Goal: Task Accomplishment & Management: Manage account settings

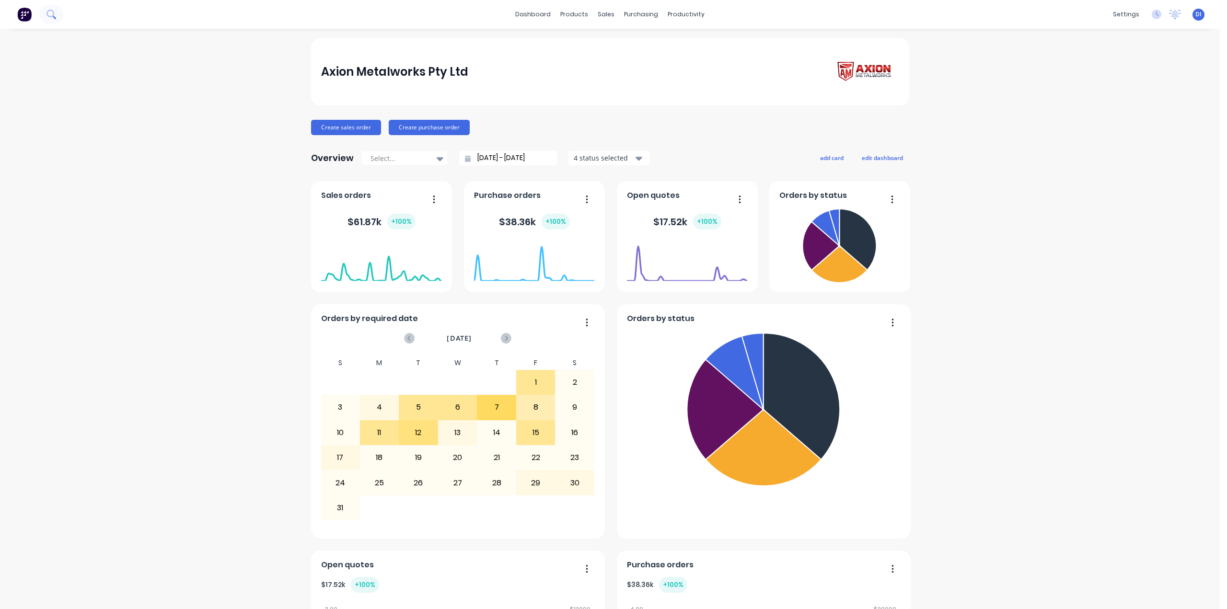
click at [56, 13] on icon at bounding box center [50, 14] width 9 height 9
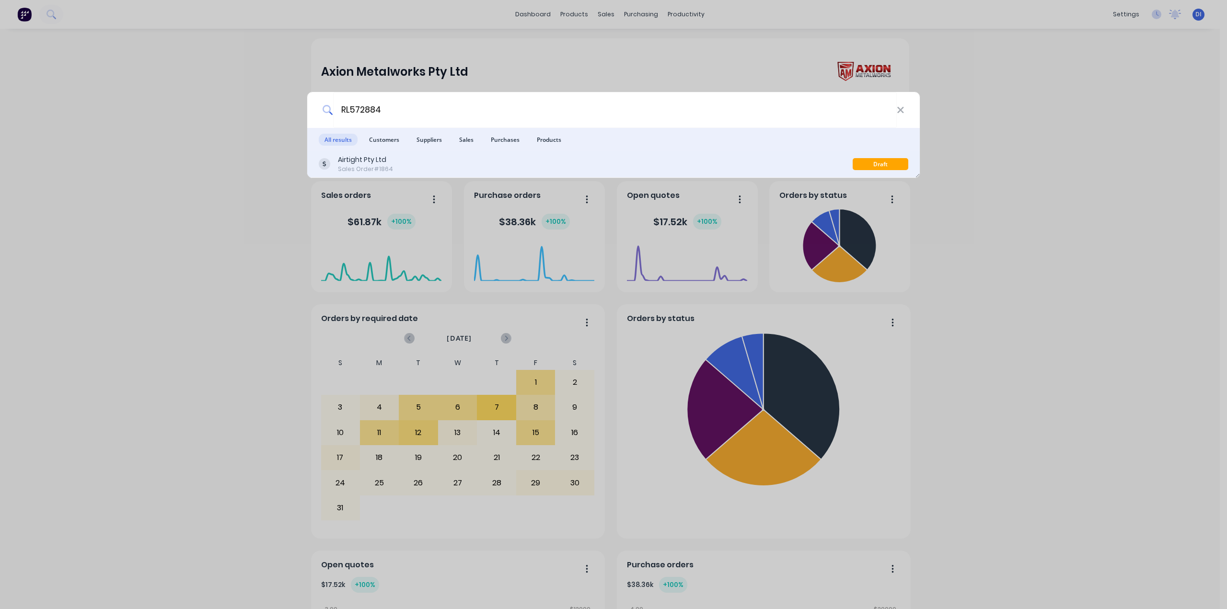
type input "RL572884"
click at [419, 159] on div "Airtight Pty Ltd Sales Order #1864" at bounding box center [586, 164] width 534 height 19
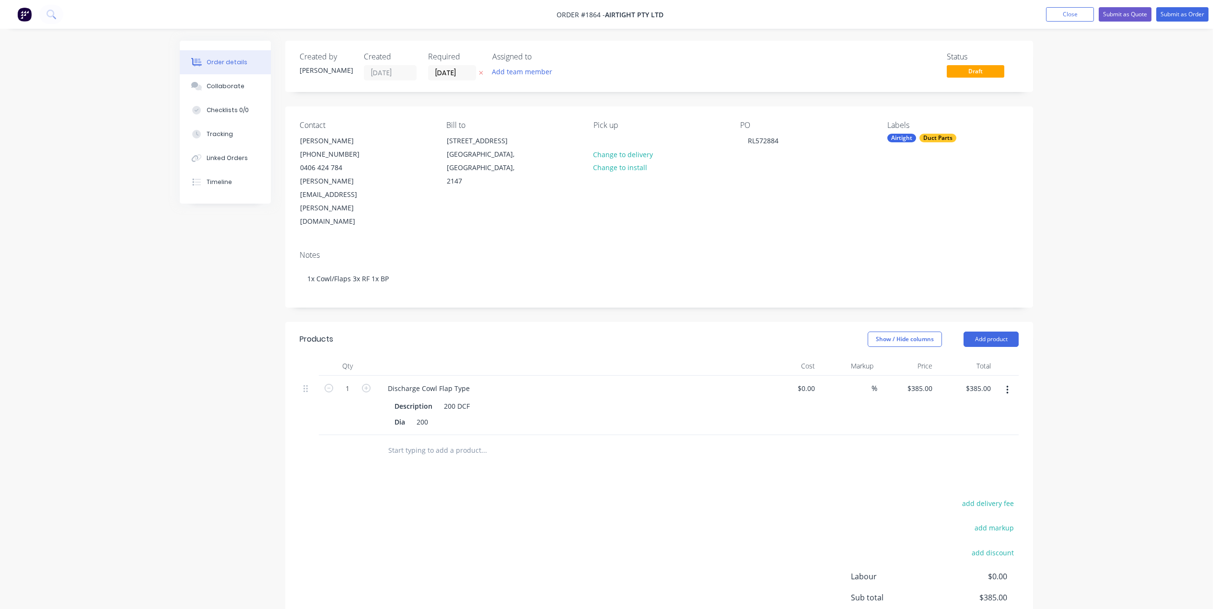
click at [1035, 220] on div "Order details Collaborate Checklists 0/0 Tracking Linked Orders Timeline Order …" at bounding box center [606, 376] width 872 height 670
click at [407, 441] on input "text" at bounding box center [484, 450] width 192 height 19
drag, startPoint x: 1186, startPoint y: 12, endPoint x: 1182, endPoint y: 66, distance: 53.8
click at [1182, 66] on div "Order #1864 - Airtight Pty Ltd Add product Close Submit as Quote Submit as Orde…" at bounding box center [606, 355] width 1213 height 711
click at [455, 441] on input "text" at bounding box center [484, 450] width 192 height 19
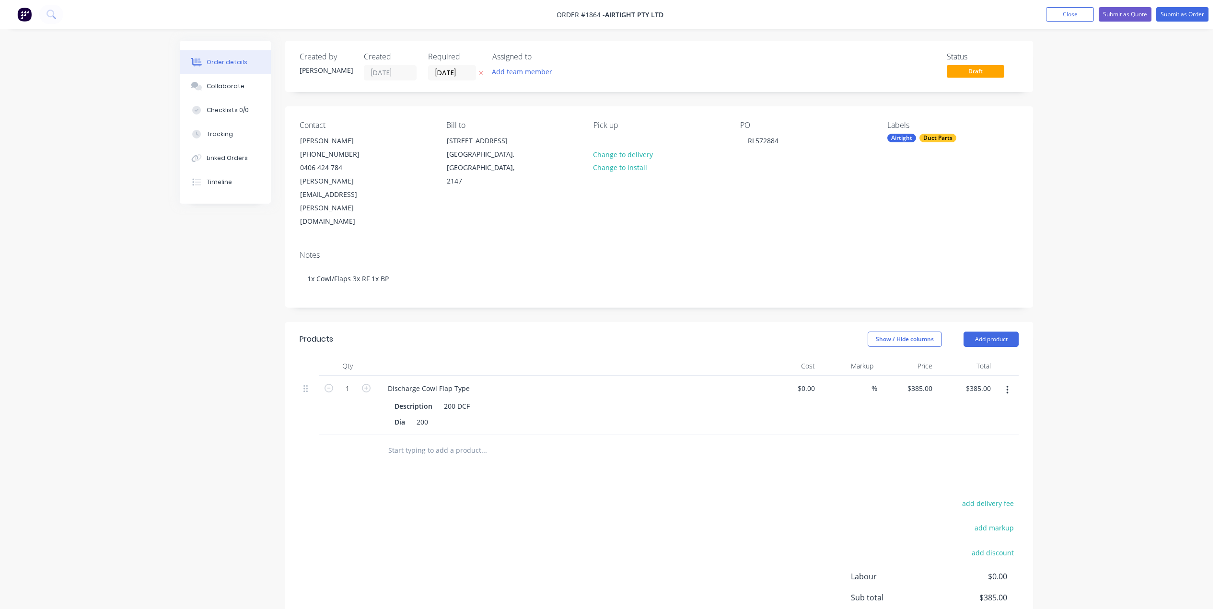
click at [469, 441] on input "text" at bounding box center [484, 450] width 192 height 19
click at [470, 441] on input "text" at bounding box center [484, 450] width 192 height 19
click at [1101, 354] on div "Order details Collaborate Checklists 0/0 Tracking Linked Orders Timeline Order …" at bounding box center [606, 355] width 1213 height 711
click at [418, 441] on input "text" at bounding box center [484, 450] width 192 height 19
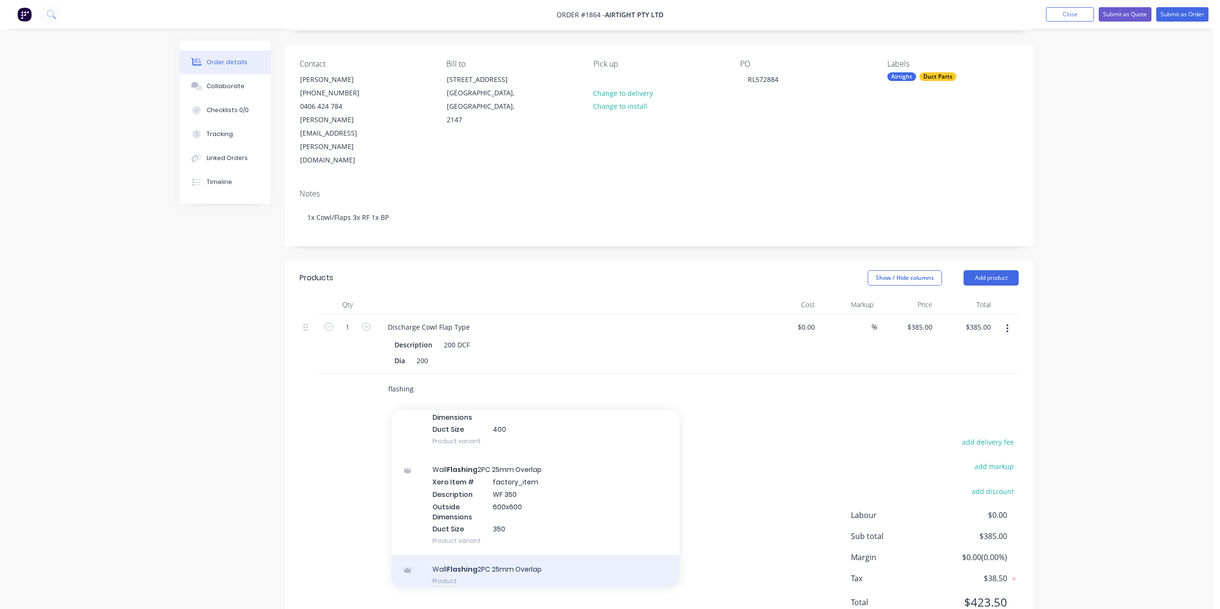
scroll to position [2324, 0]
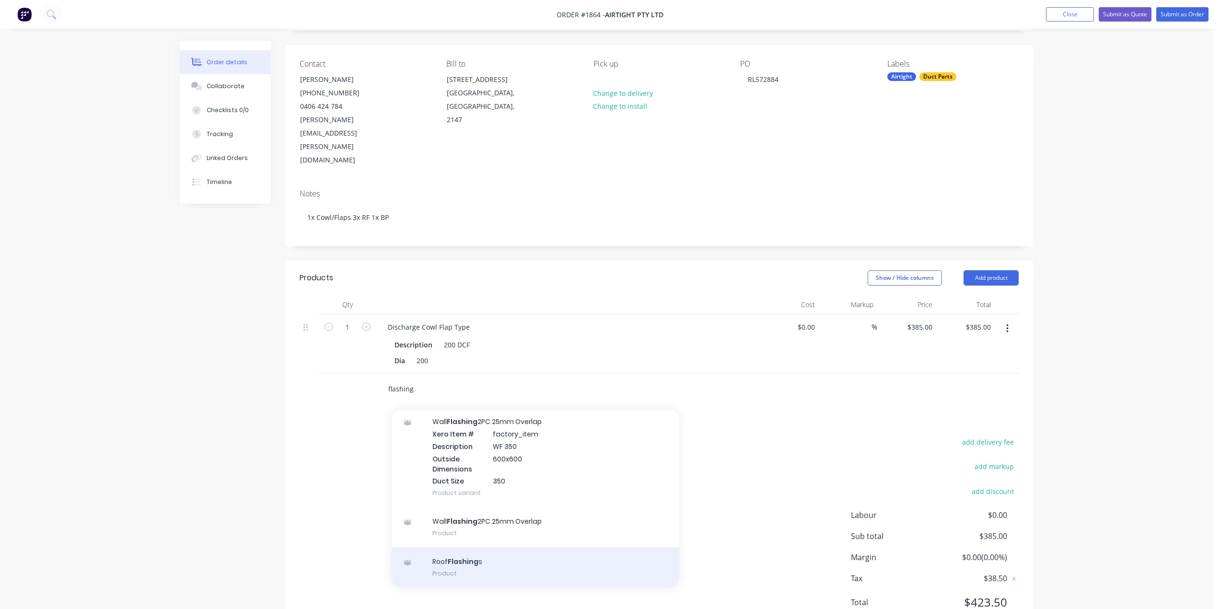
type input "flashing"
click at [494, 547] on div "Roof Flashing s Product" at bounding box center [536, 567] width 288 height 40
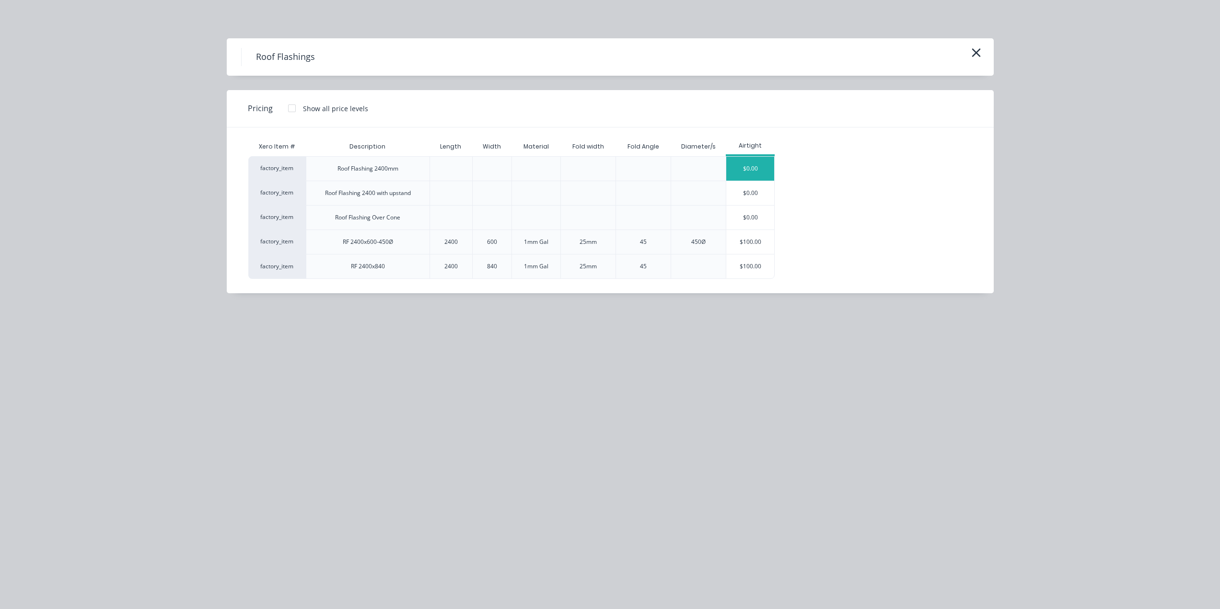
click at [748, 172] on div "$0.00" at bounding box center [750, 169] width 48 height 24
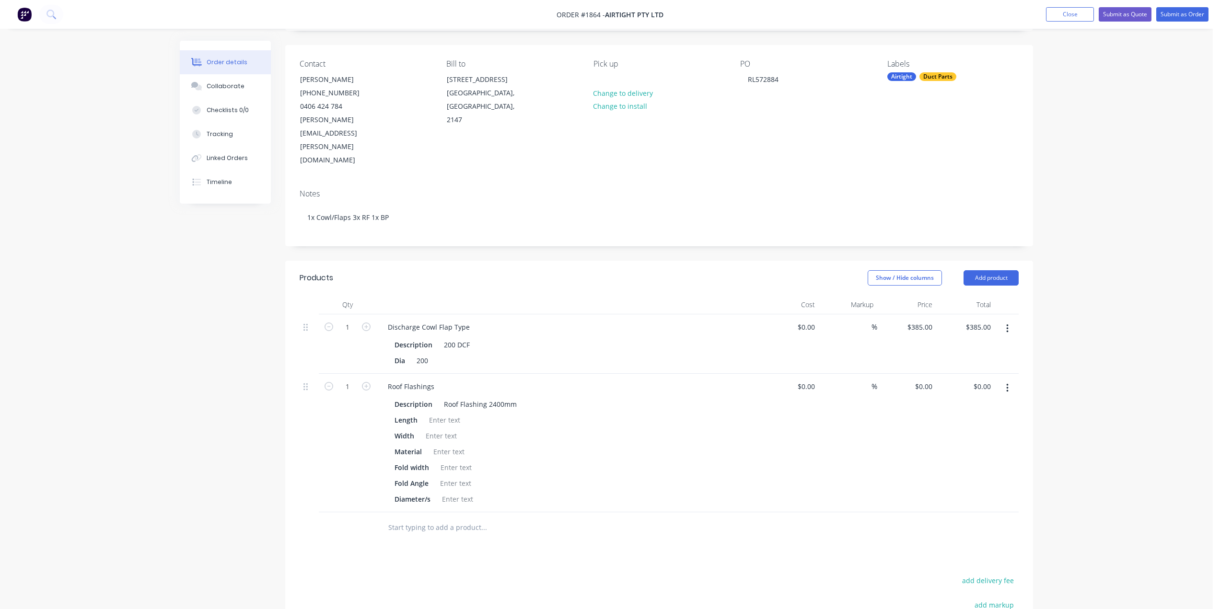
click at [1125, 268] on div "Order details Collaborate Checklists 0/0 Tracking Linked Orders Timeline Order …" at bounding box center [606, 363] width 1213 height 849
click at [441, 413] on div at bounding box center [444, 420] width 39 height 14
click at [438, 429] on div at bounding box center [441, 436] width 39 height 14
click at [454, 445] on div at bounding box center [448, 452] width 39 height 14
click at [441, 445] on div "Gla" at bounding box center [438, 452] width 18 height 14
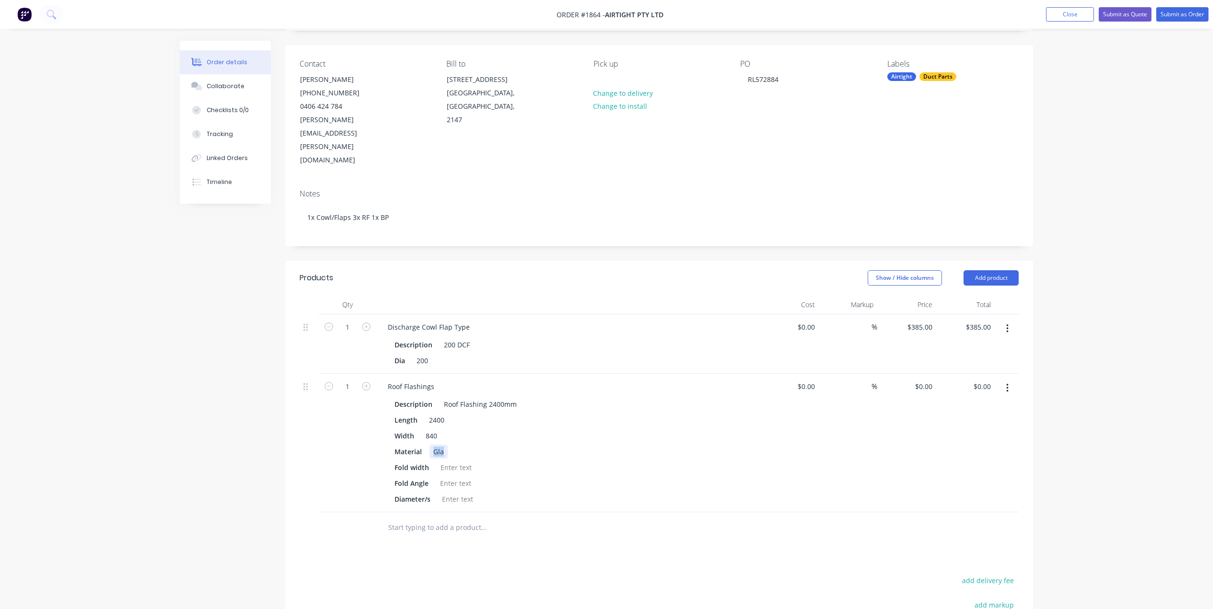
click at [441, 445] on div "Gla" at bounding box center [438, 452] width 18 height 14
click at [457, 461] on div at bounding box center [456, 468] width 39 height 14
click at [621, 523] on div "Products Show / Hide columns Add product Qty Cost Markup Price Total 1 Discharg…" at bounding box center [659, 517] width 748 height 513
click at [1066, 339] on div "Order details Collaborate Checklists 0/0 Tracking Linked Orders Timeline Order …" at bounding box center [606, 363] width 1213 height 849
click at [361, 381] on button "button" at bounding box center [366, 386] width 12 height 10
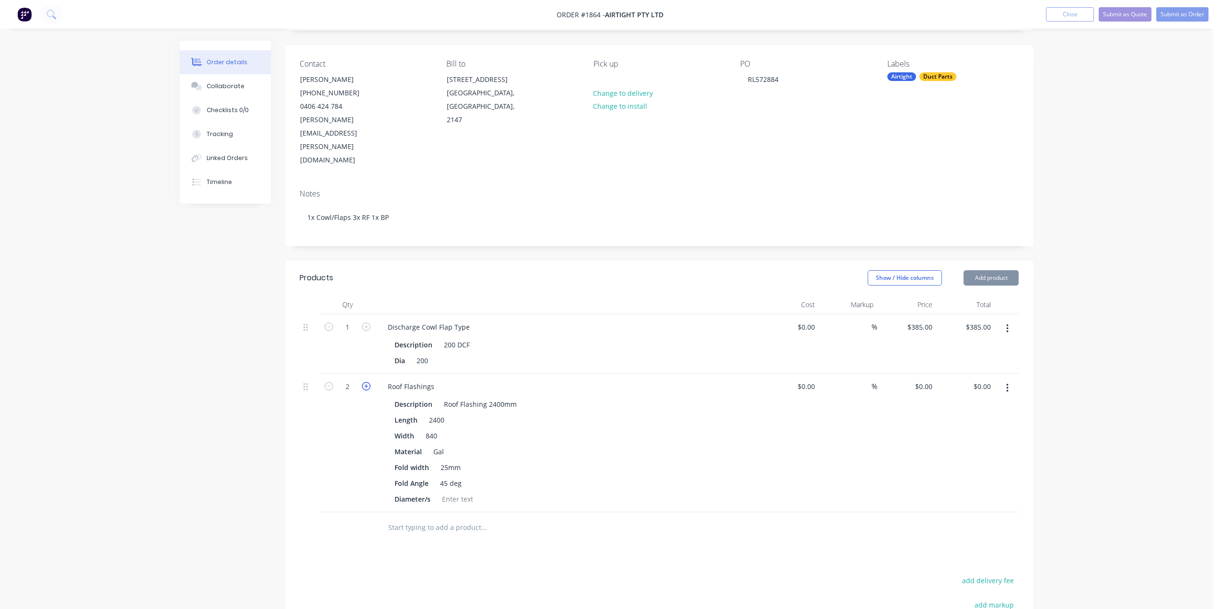
click at [362, 381] on button "button" at bounding box center [366, 386] width 12 height 10
type input "3"
click at [918, 374] on div "0 $0.00" at bounding box center [906, 443] width 59 height 139
type input "$100.00"
type input "$300.00"
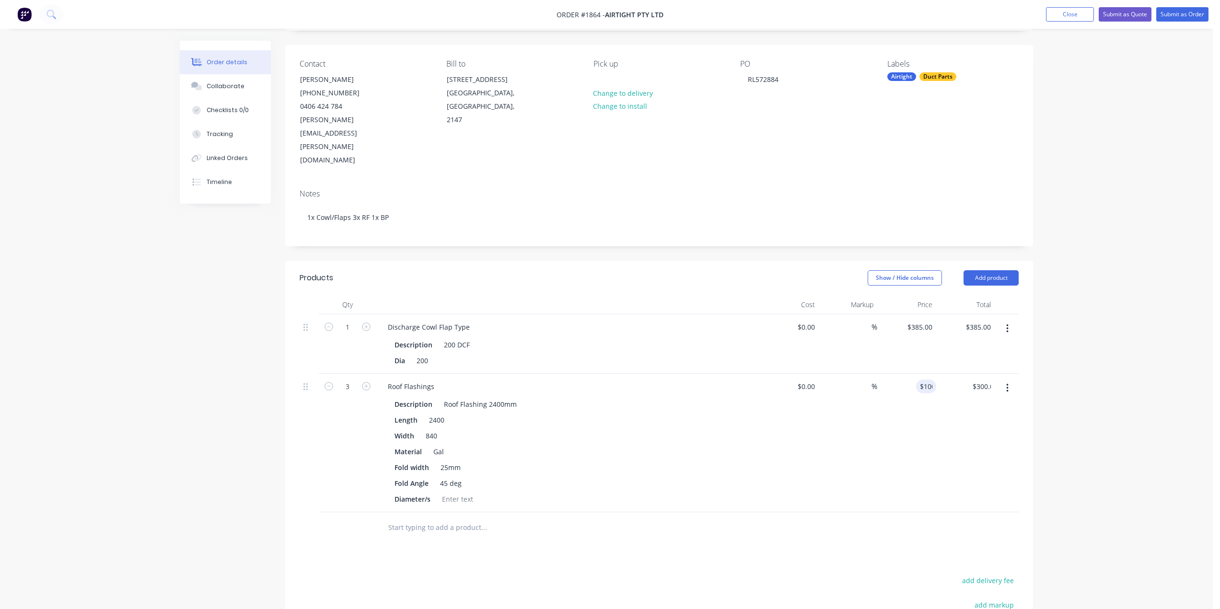
click at [1056, 335] on div "Order details Collaborate Checklists 0/0 Tracking Linked Orders Timeline Order …" at bounding box center [606, 363] width 1213 height 849
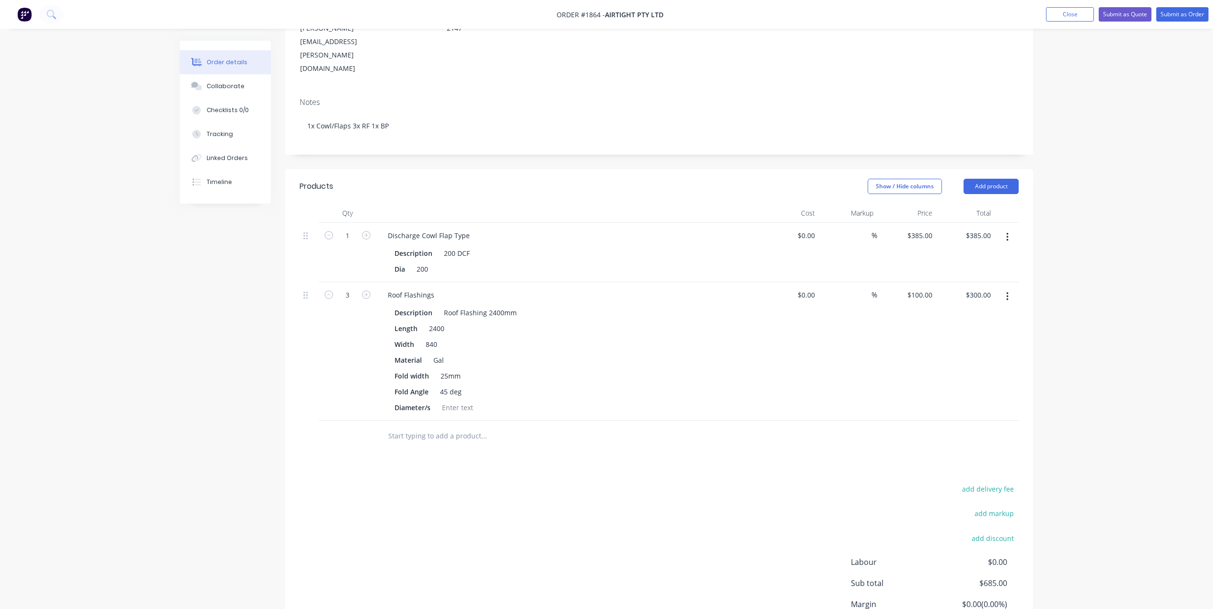
scroll to position [157, 0]
click at [458, 422] on input "text" at bounding box center [484, 431] width 192 height 19
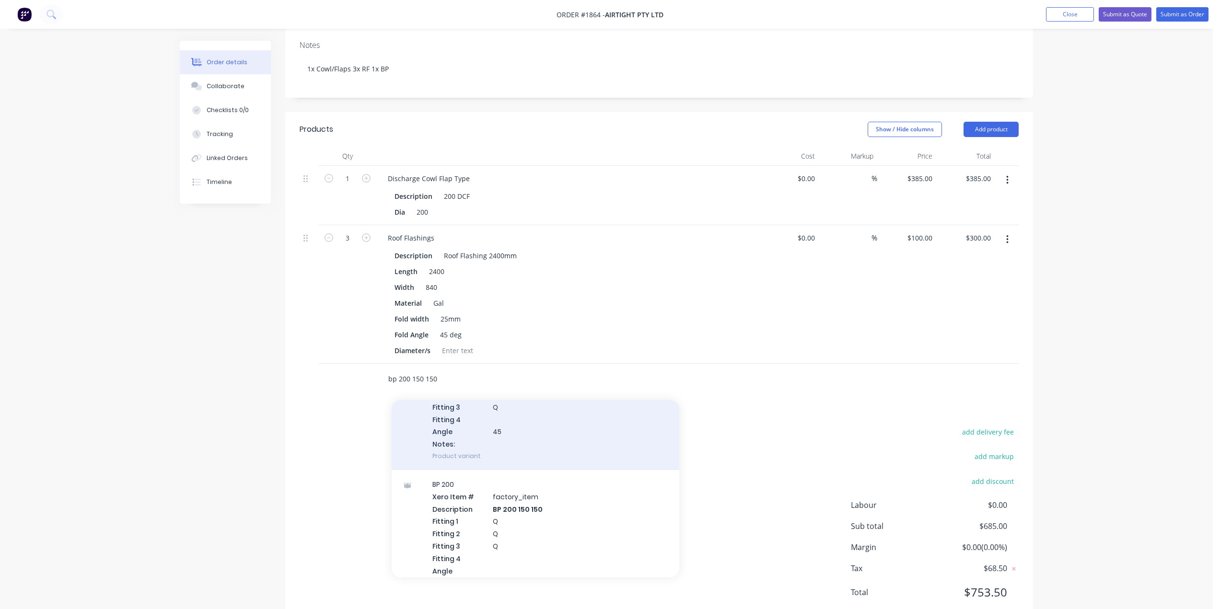
scroll to position [431, 0]
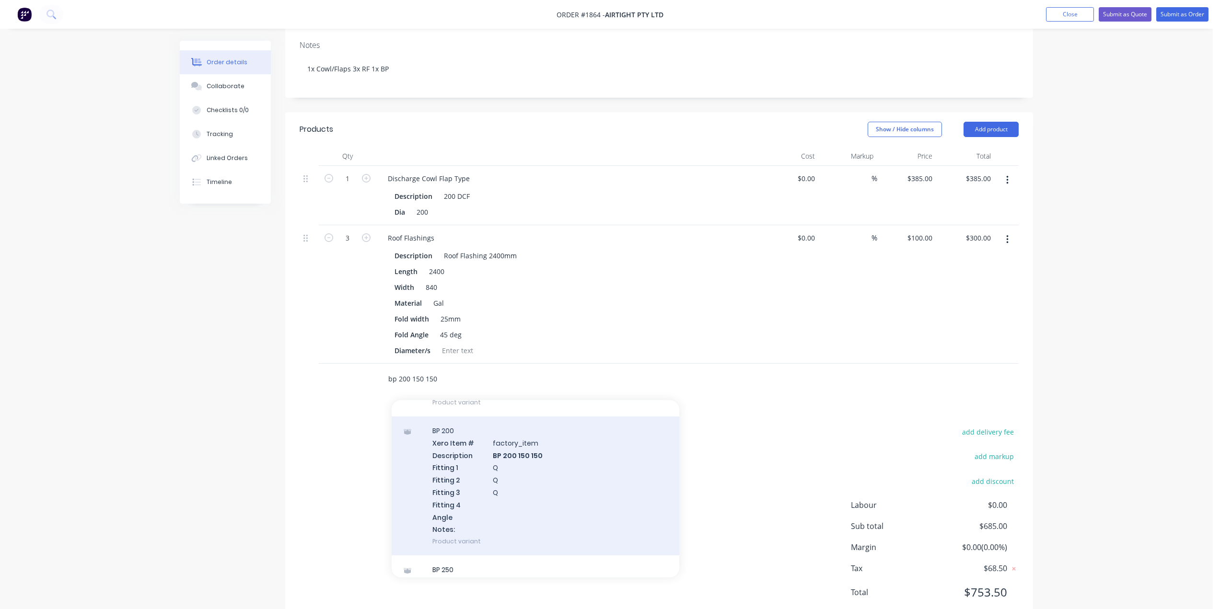
type input "bp 200 150 150"
click at [533, 444] on div "BP 200 Xero Item # factory_item Description BP 200 150 150 Fitting 1 Q Fitting …" at bounding box center [536, 486] width 288 height 139
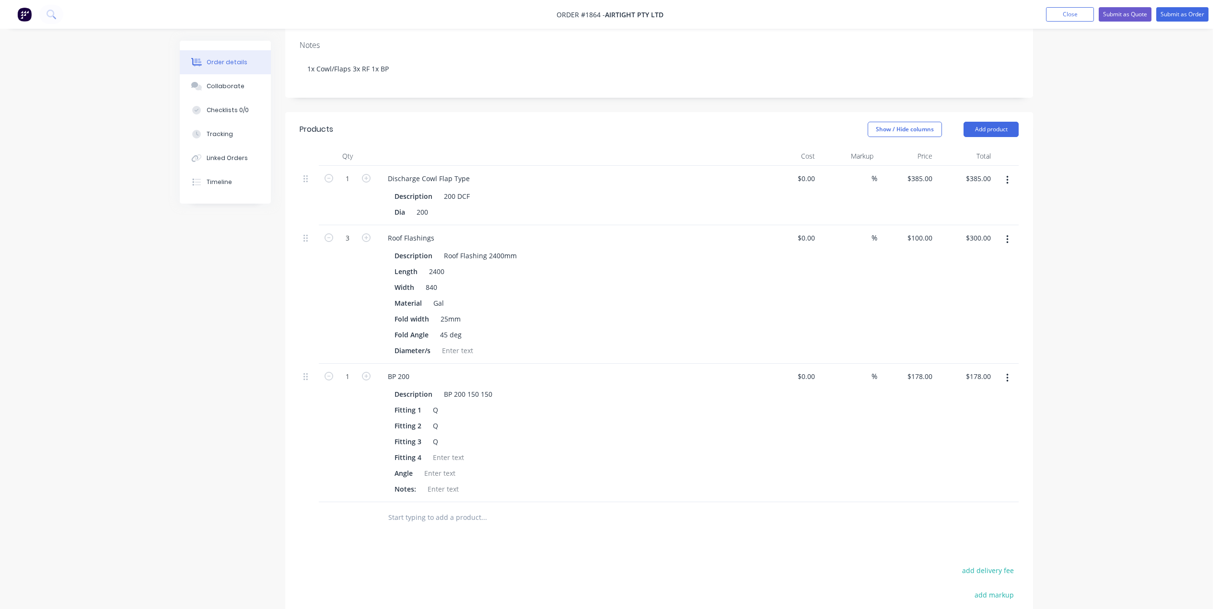
click at [739, 502] on div at bounding box center [659, 517] width 719 height 31
click at [1116, 281] on div "Order details Collaborate Checklists 0/0 Tracking Linked Orders Timeline Order …" at bounding box center [606, 284] width 1213 height 988
drag, startPoint x: 433, startPoint y: 458, endPoint x: 440, endPoint y: 459, distance: 7.3
click at [434, 482] on div at bounding box center [443, 489] width 39 height 14
click at [464, 344] on div at bounding box center [457, 351] width 39 height 14
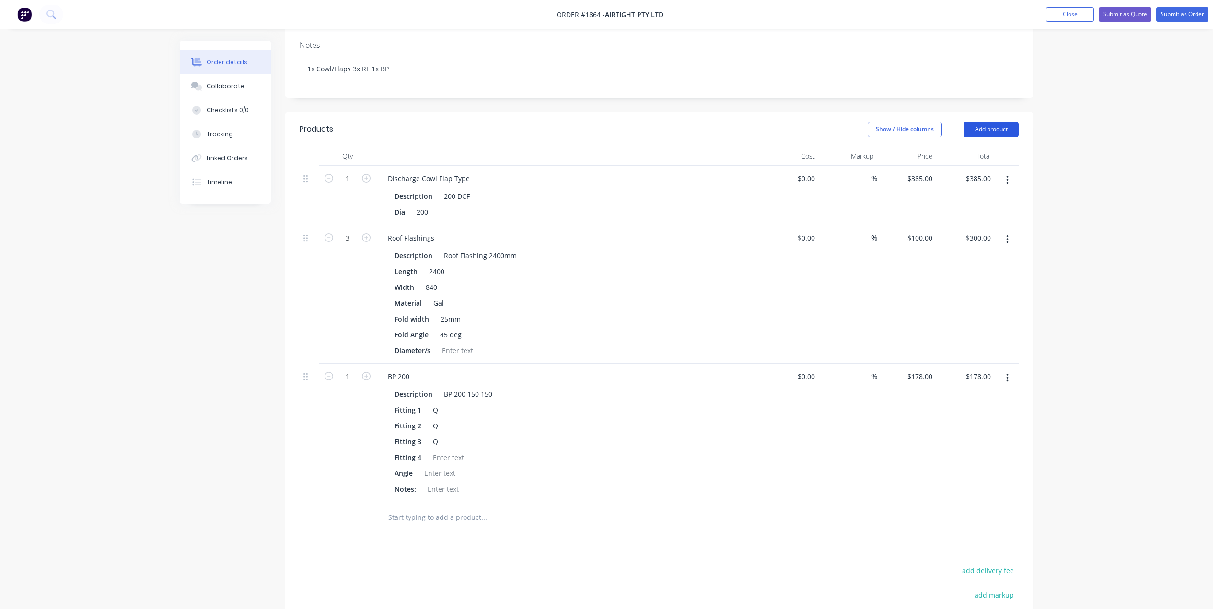
click at [997, 122] on button "Add product" at bounding box center [990, 129] width 55 height 15
click at [965, 281] on div "Notes (External)" at bounding box center [973, 288] width 74 height 14
drag, startPoint x: 307, startPoint y: 487, endPoint x: 313, endPoint y: 345, distance: 141.5
click at [313, 345] on div "1 Discharge Cowl Flap Type Description 200 DCF Dia 200 $0.00 $0.00 % $385.00 $3…" at bounding box center [659, 346] width 719 height 366
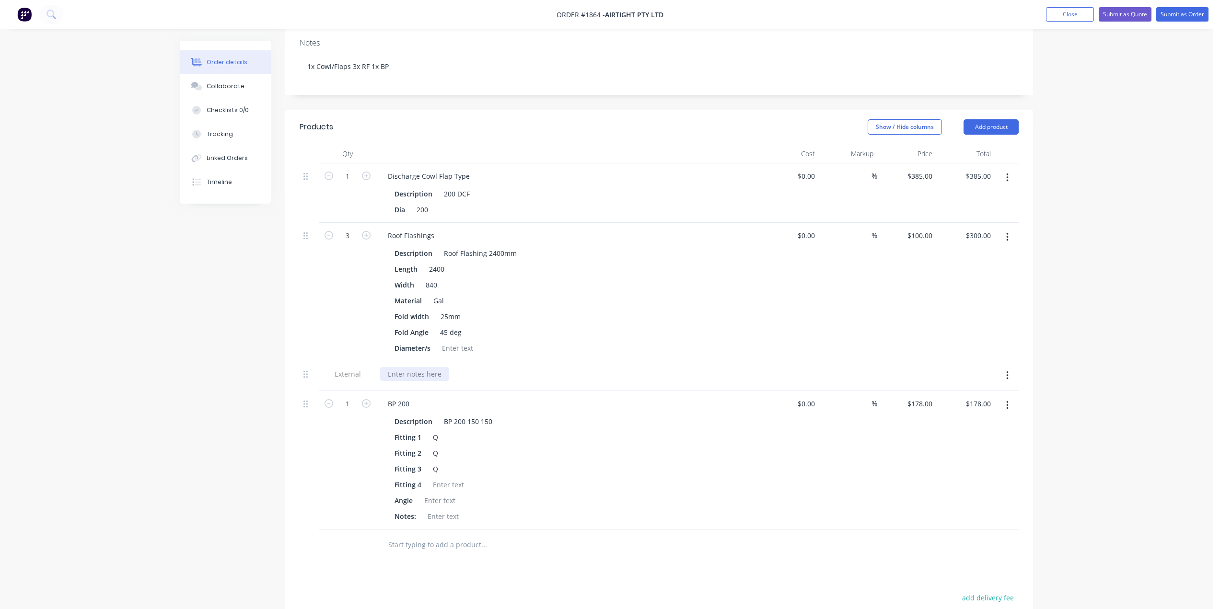
click at [413, 367] on div at bounding box center [414, 374] width 69 height 14
click at [440, 278] on div "840" at bounding box center [431, 285] width 19 height 14
click at [456, 341] on div at bounding box center [457, 348] width 39 height 14
click at [435, 278] on div "840" at bounding box center [431, 285] width 19 height 14
click at [443, 278] on div "840 + 25+25" at bounding box center [445, 285] width 46 height 14
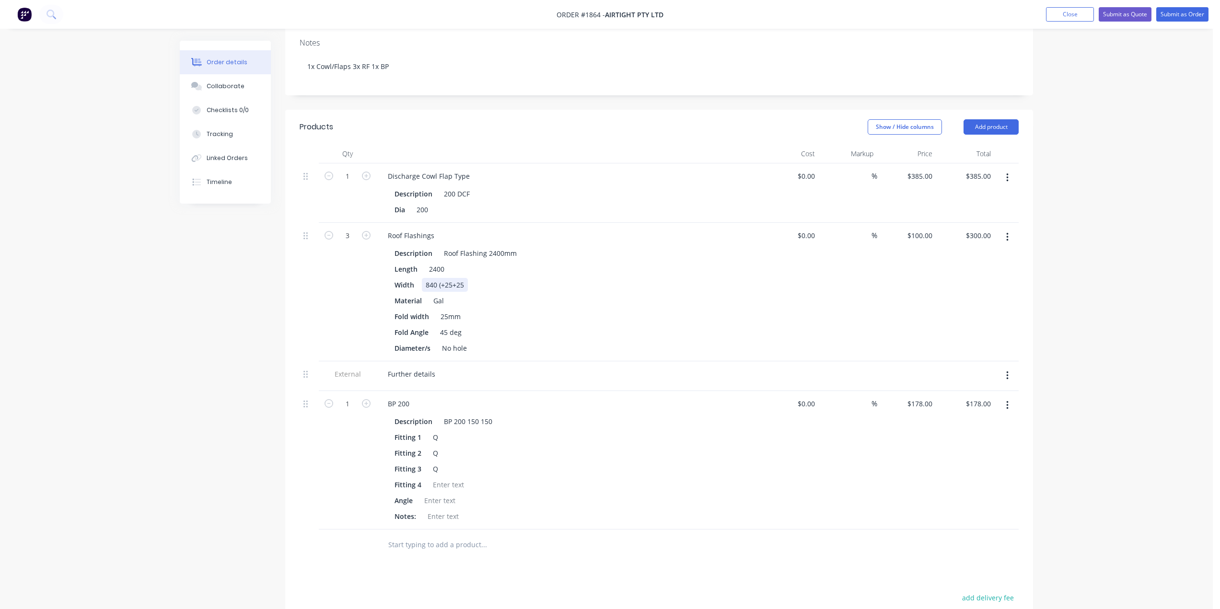
click at [463, 278] on div "840 (+25+25" at bounding box center [445, 285] width 46 height 14
drag, startPoint x: 463, startPoint y: 256, endPoint x: 442, endPoint y: 255, distance: 20.6
click at [442, 278] on div "840 (+25+25" at bounding box center [445, 285] width 46 height 14
click at [444, 341] on div "No hole" at bounding box center [454, 348] width 33 height 14
drag, startPoint x: 452, startPoint y: 316, endPoint x: 470, endPoint y: 334, distance: 24.4
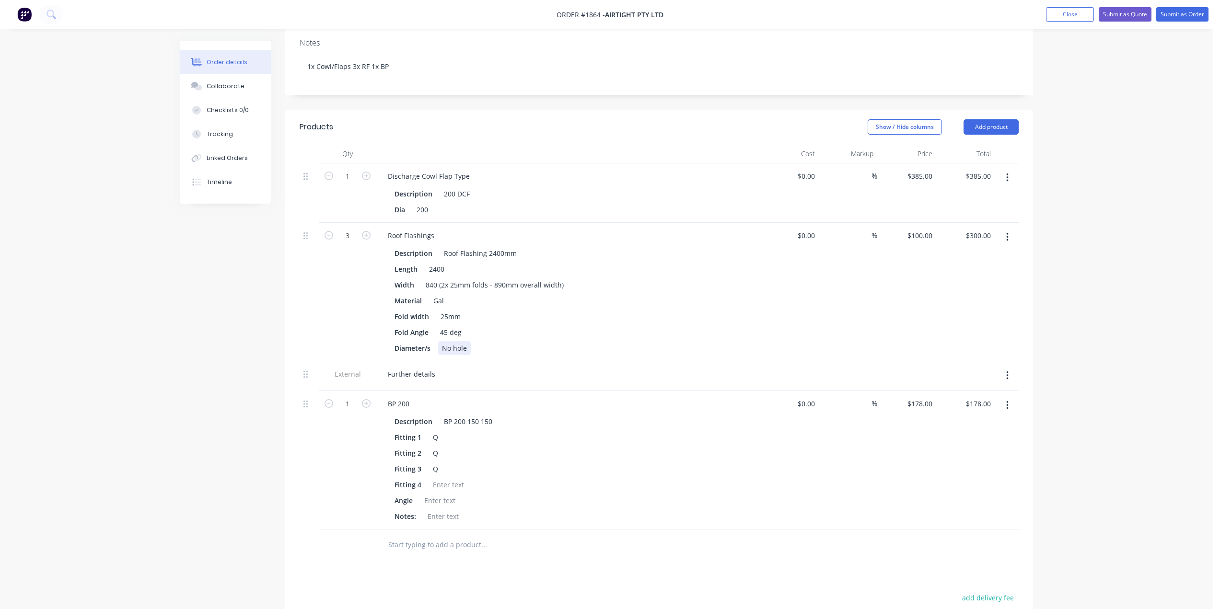
click at [454, 341] on div "No hole" at bounding box center [454, 348] width 33 height 14
click at [445, 341] on div "No [PERSON_NAME] hole" at bounding box center [482, 348] width 88 height 14
click at [443, 341] on div "No [PERSON_NAME] hole" at bounding box center [482, 348] width 88 height 14
click at [419, 367] on div "Further details" at bounding box center [411, 374] width 63 height 14
click at [1007, 371] on icon "button" at bounding box center [1007, 376] width 2 height 11
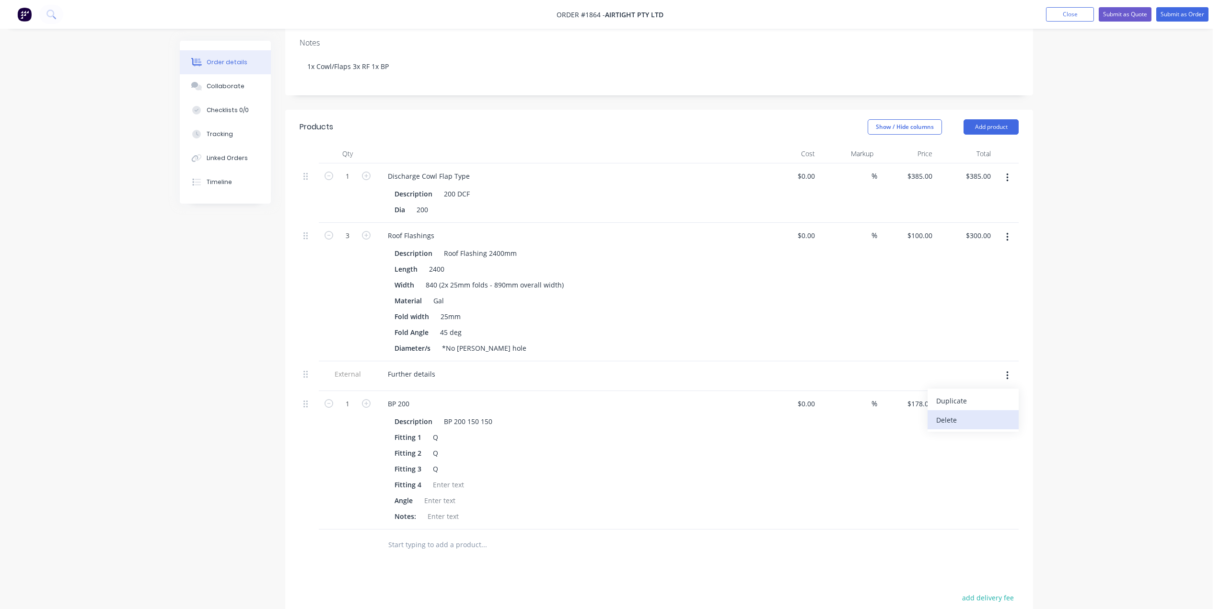
click at [967, 413] on div "Delete" at bounding box center [973, 420] width 74 height 14
click at [1082, 336] on div "Order details Collaborate Checklists 0/0 Tracking Linked Orders Timeline Order …" at bounding box center [606, 282] width 1213 height 988
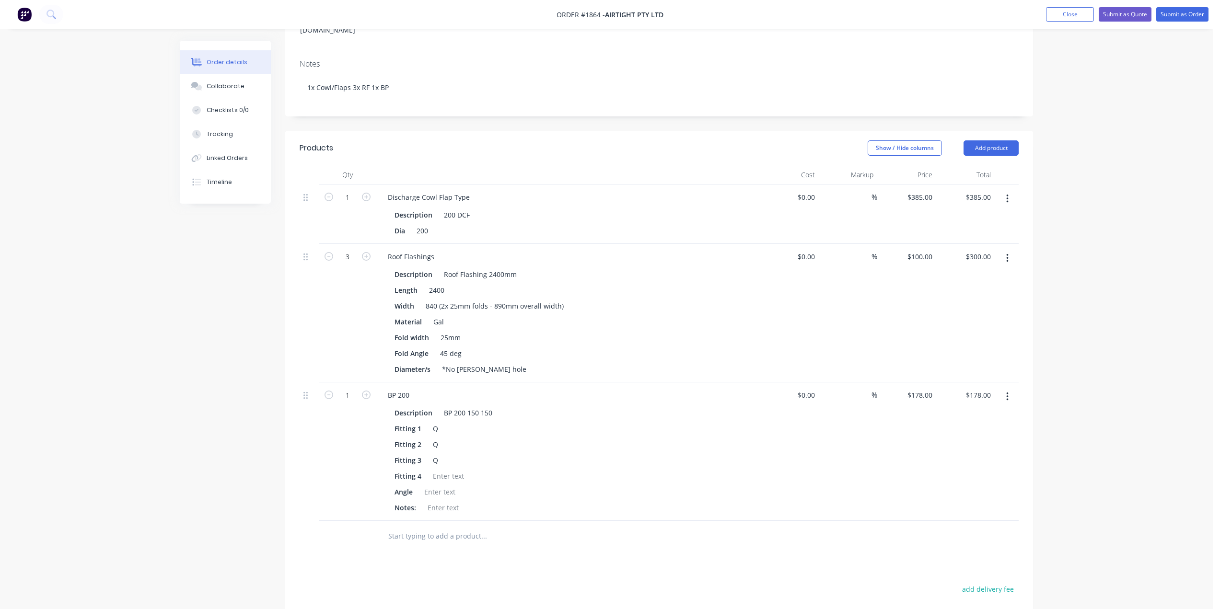
scroll to position [192, 0]
click at [1063, 250] on div "Order details Collaborate Checklists 0/0 Tracking Linked Orders Timeline Order …" at bounding box center [606, 302] width 1213 height 988
click at [466, 362] on div "*No [PERSON_NAME] hole" at bounding box center [484, 369] width 92 height 14
click at [1080, 314] on div "Order details Collaborate Checklists 0/0 Tracking Linked Orders Timeline Order …" at bounding box center [606, 302] width 1213 height 988
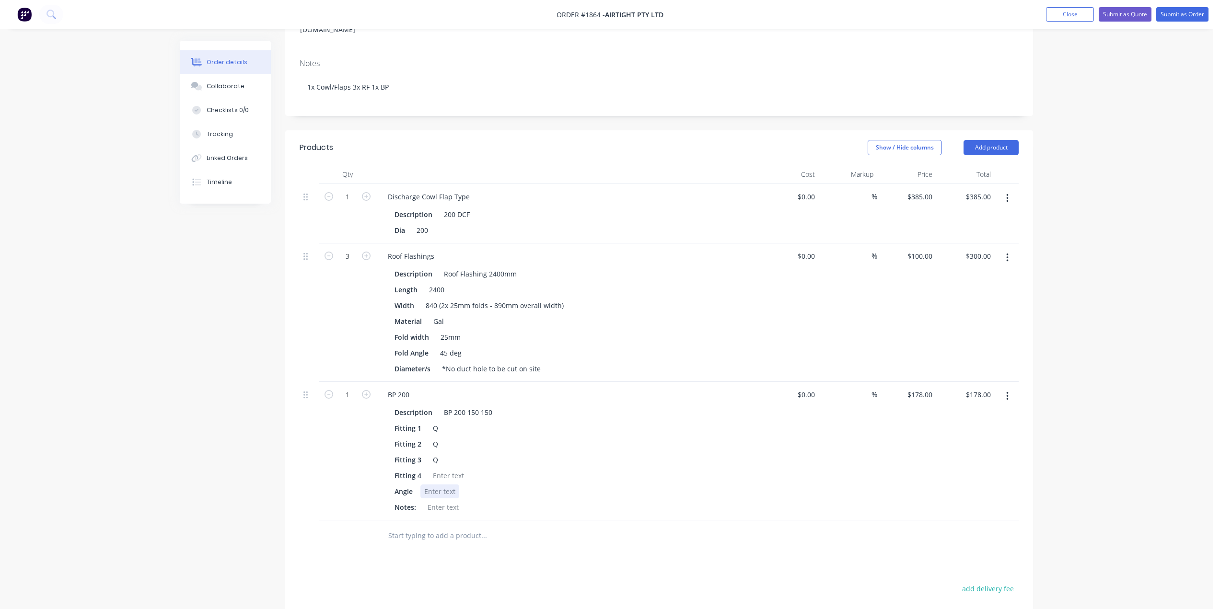
click at [439, 485] on div at bounding box center [439, 492] width 39 height 14
drag, startPoint x: 1080, startPoint y: 318, endPoint x: 1076, endPoint y: 308, distance: 11.4
click at [1081, 318] on div "Order details Collaborate Checklists 0/0 Tracking Linked Orders Timeline Order …" at bounding box center [606, 302] width 1213 height 988
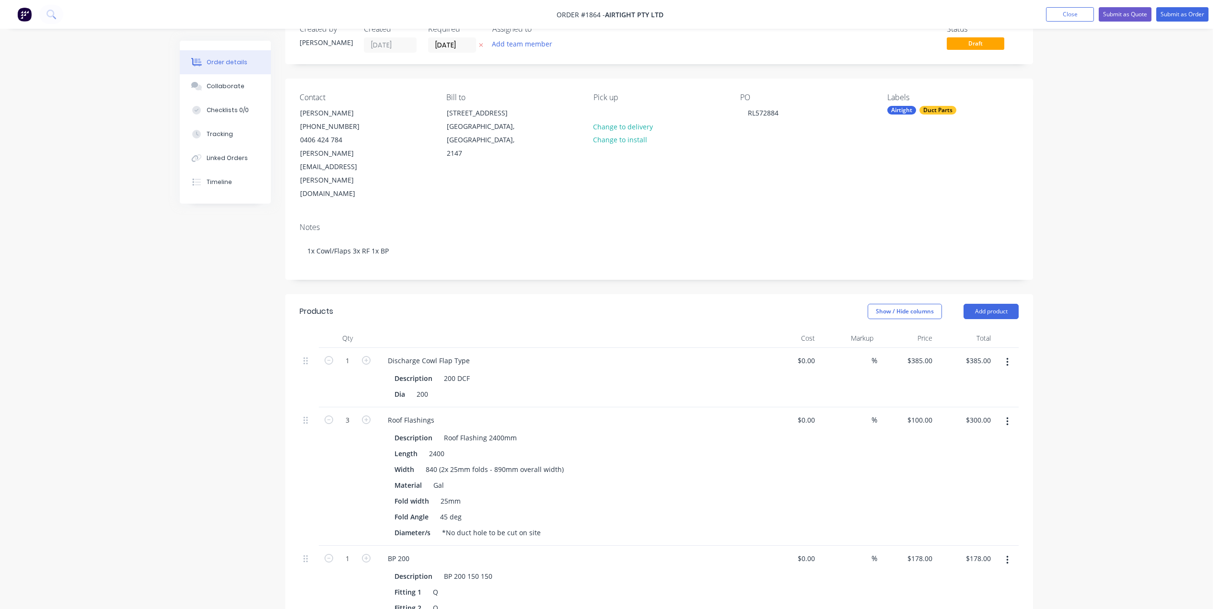
scroll to position [0, 0]
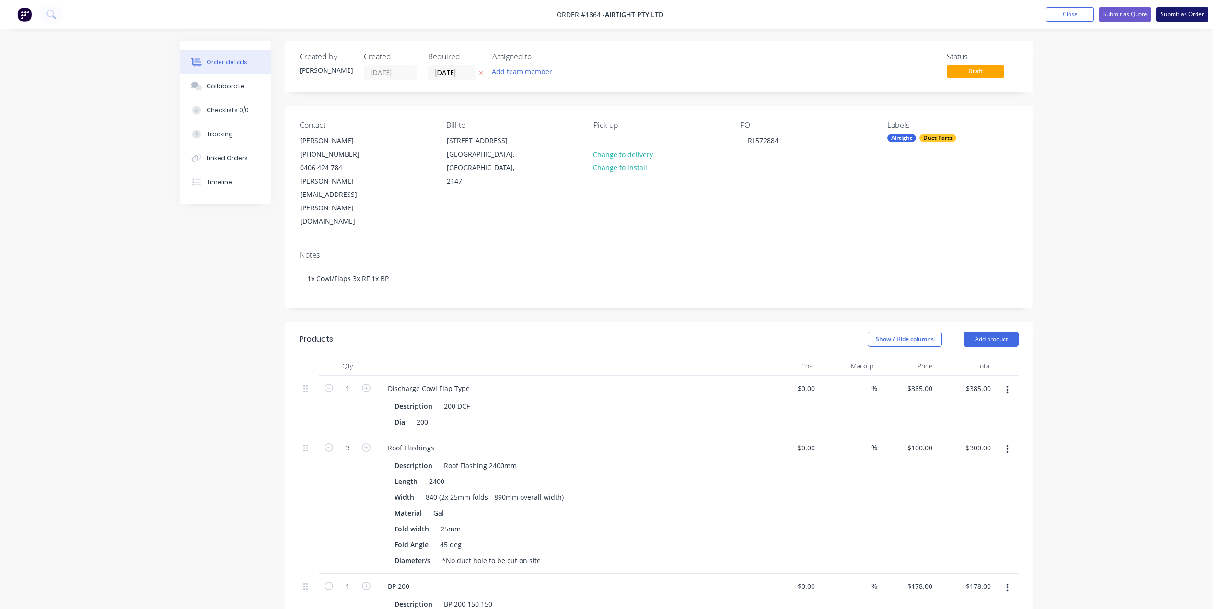
click at [1171, 13] on button "Submit as Order" at bounding box center [1182, 14] width 52 height 14
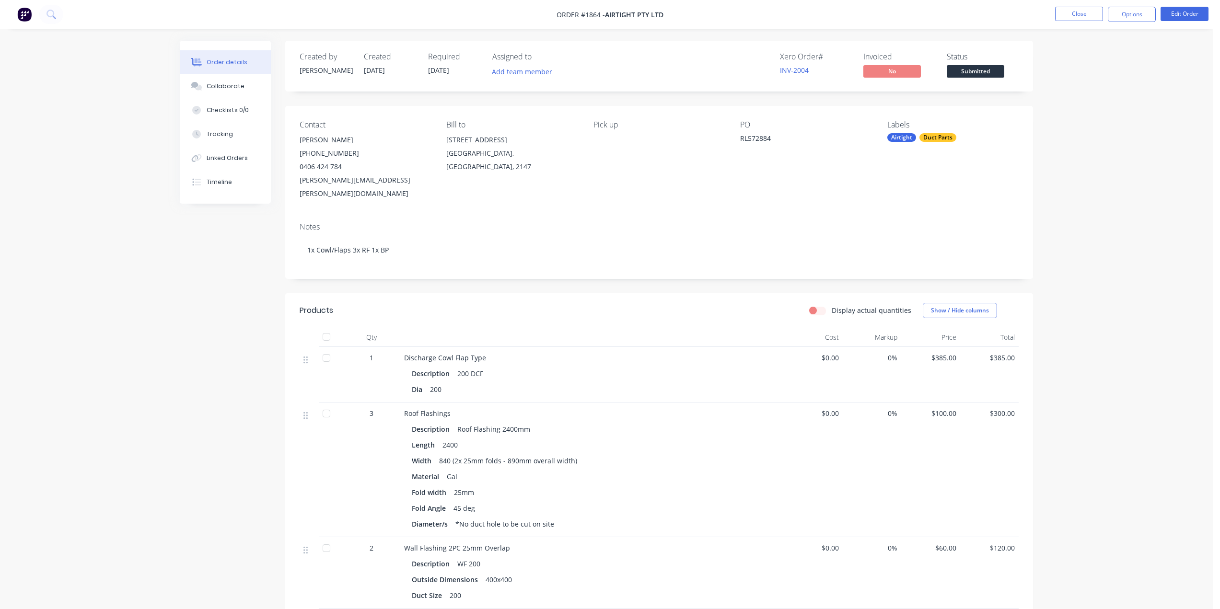
click at [1132, 208] on div "Order details Collaborate Checklists 0/0 Tracking Linked Orders Timeline Order …" at bounding box center [606, 457] width 1213 height 914
click at [1133, 16] on button "Options" at bounding box center [1132, 14] width 48 height 15
drag, startPoint x: 1088, startPoint y: 114, endPoint x: 1186, endPoint y: 168, distance: 112.0
click at [1183, 170] on div "Order #1864 - Airtight Pty Ltd Close Options EMAIL / PRINT Invoice Partial Invo…" at bounding box center [606, 457] width 1213 height 914
click at [1194, 158] on div "Order details Collaborate Checklists 0/0 Tracking Linked Orders Timeline Order …" at bounding box center [606, 457] width 1213 height 914
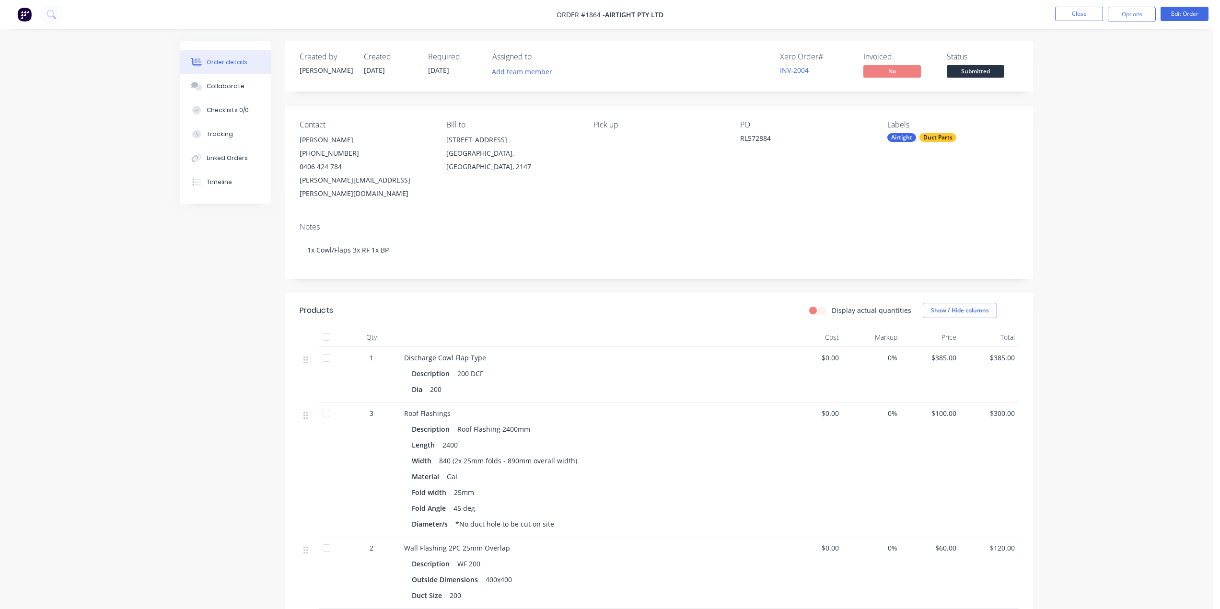
click at [445, 458] on div "840 (2x 25mm folds - 890mm overall width)" at bounding box center [508, 461] width 146 height 14
click at [449, 456] on div "840 (2x 25mm folds - 890mm overall width)" at bounding box center [508, 461] width 146 height 14
click at [451, 457] on div "840 (2x 25mm folds - 890mm overall width)" at bounding box center [508, 461] width 146 height 14
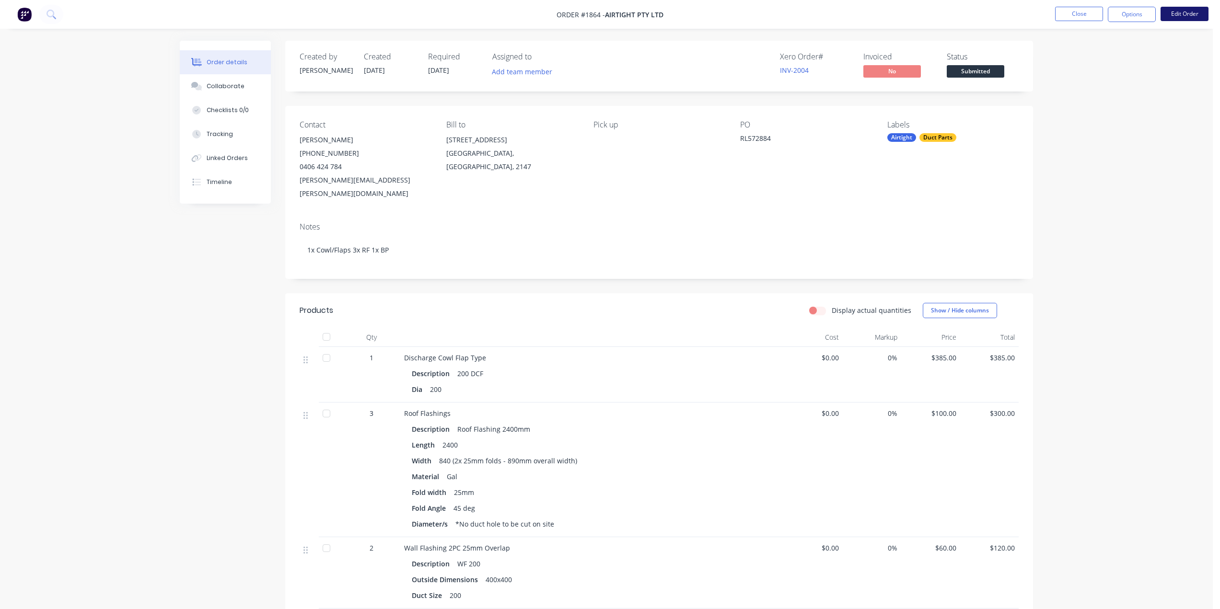
click at [1182, 17] on button "Edit Order" at bounding box center [1184, 14] width 48 height 14
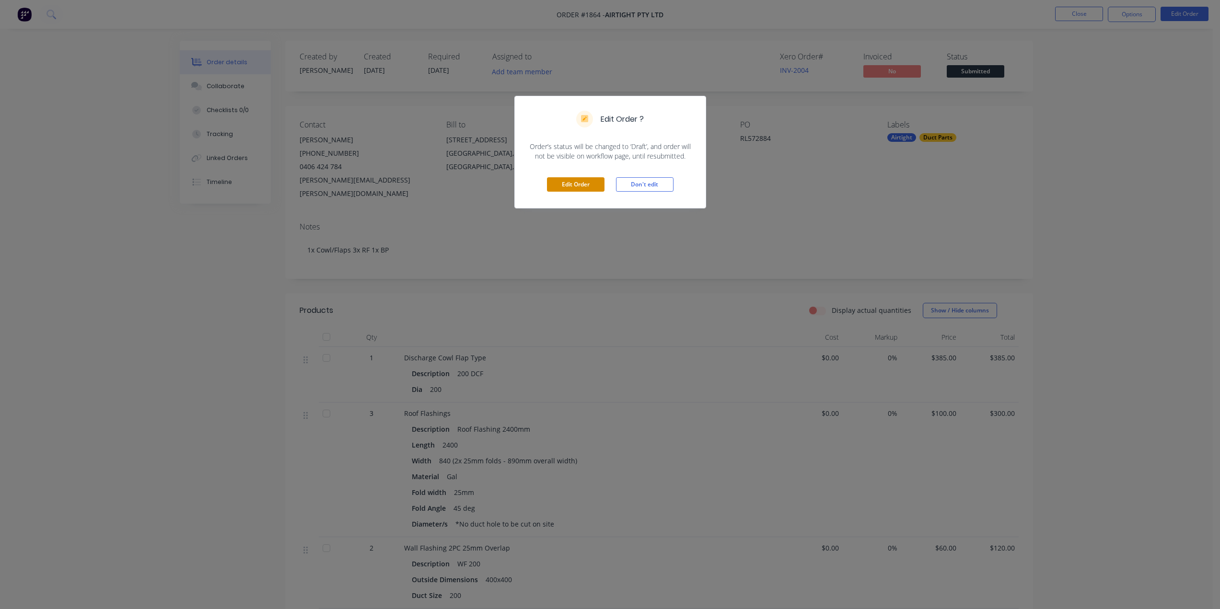
click at [592, 187] on button "Edit Order" at bounding box center [576, 184] width 58 height 14
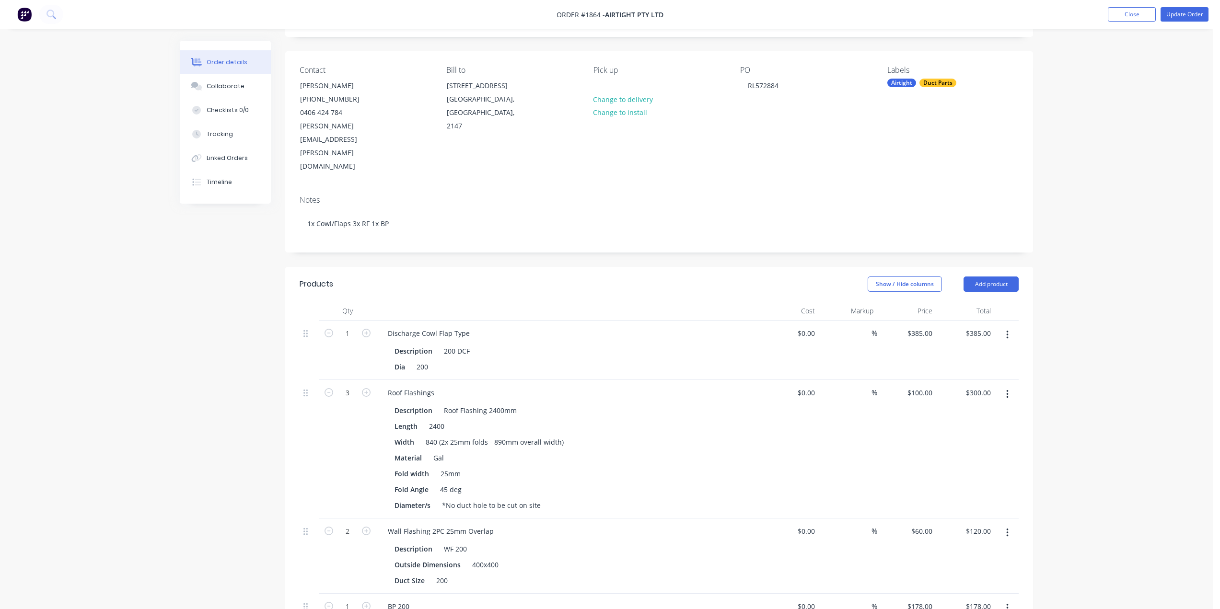
scroll to position [144, 0]
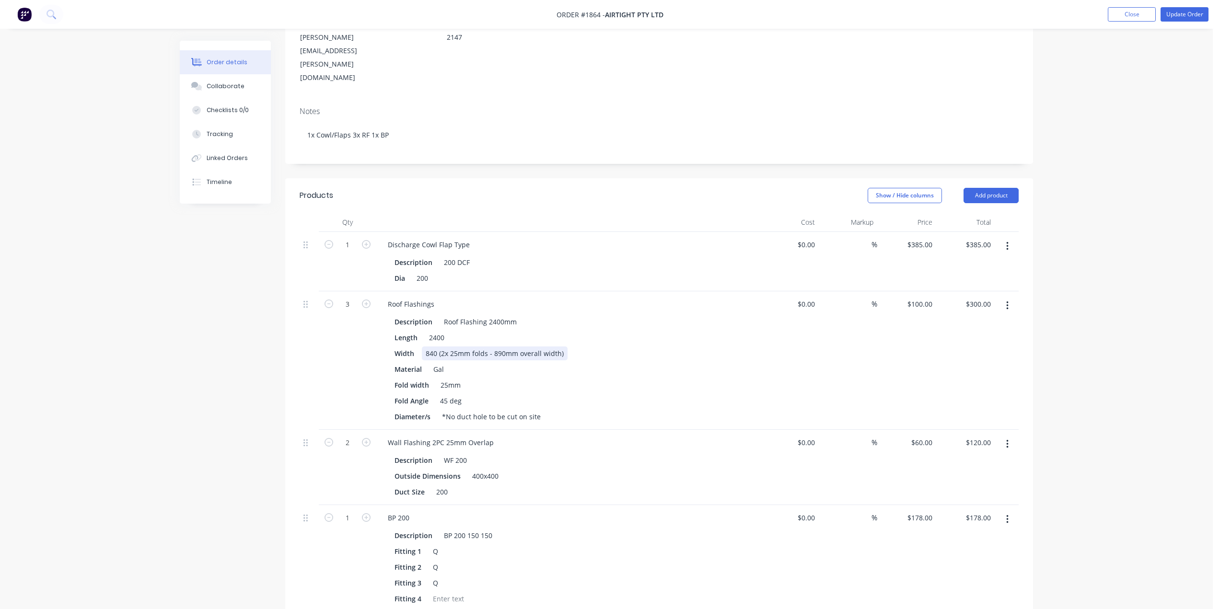
click at [436, 347] on div "840 (2x 25mm folds - 890mm overall width)" at bounding box center [495, 354] width 146 height 14
click at [1083, 302] on div "Order details Collaborate Checklists 0/0 Tracking Linked Orders Timeline Order …" at bounding box center [606, 387] width 1213 height 1063
drag, startPoint x: 1182, startPoint y: 14, endPoint x: 1185, endPoint y: 113, distance: 98.8
click at [1185, 113] on div "Order #1864 - Airtight Pty Ltd Add product Close Update Order Order details Col…" at bounding box center [606, 387] width 1213 height 1063
click at [207, 82] on div "Collaborate" at bounding box center [226, 86] width 38 height 9
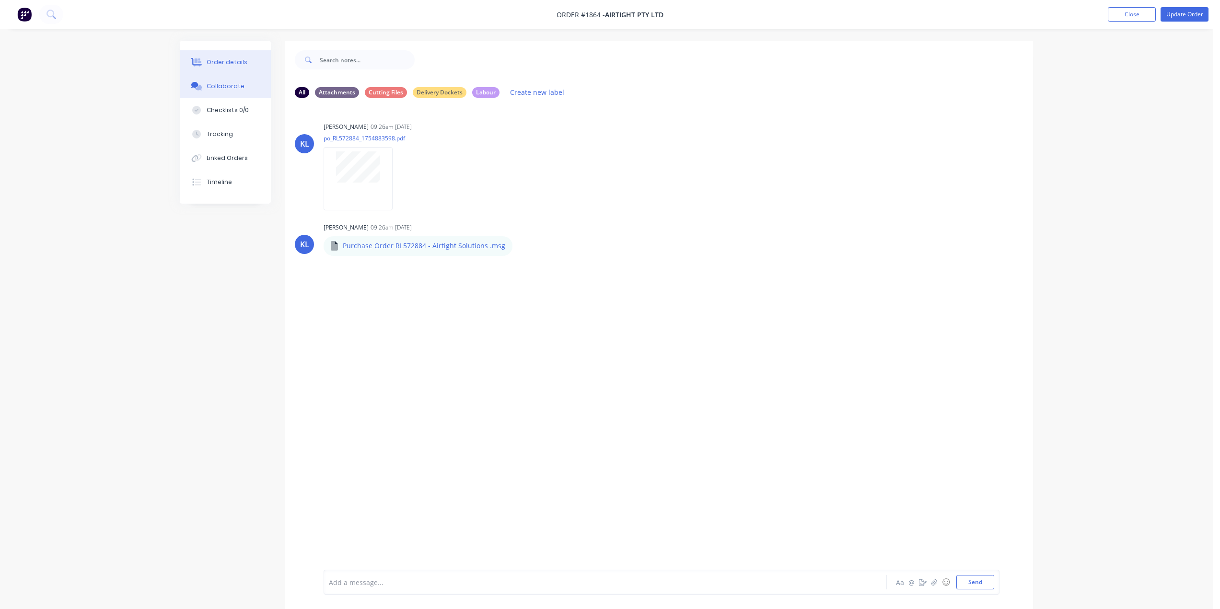
drag, startPoint x: 204, startPoint y: 56, endPoint x: 226, endPoint y: 62, distance: 22.5
click at [205, 56] on button "Order details" at bounding box center [225, 62] width 91 height 24
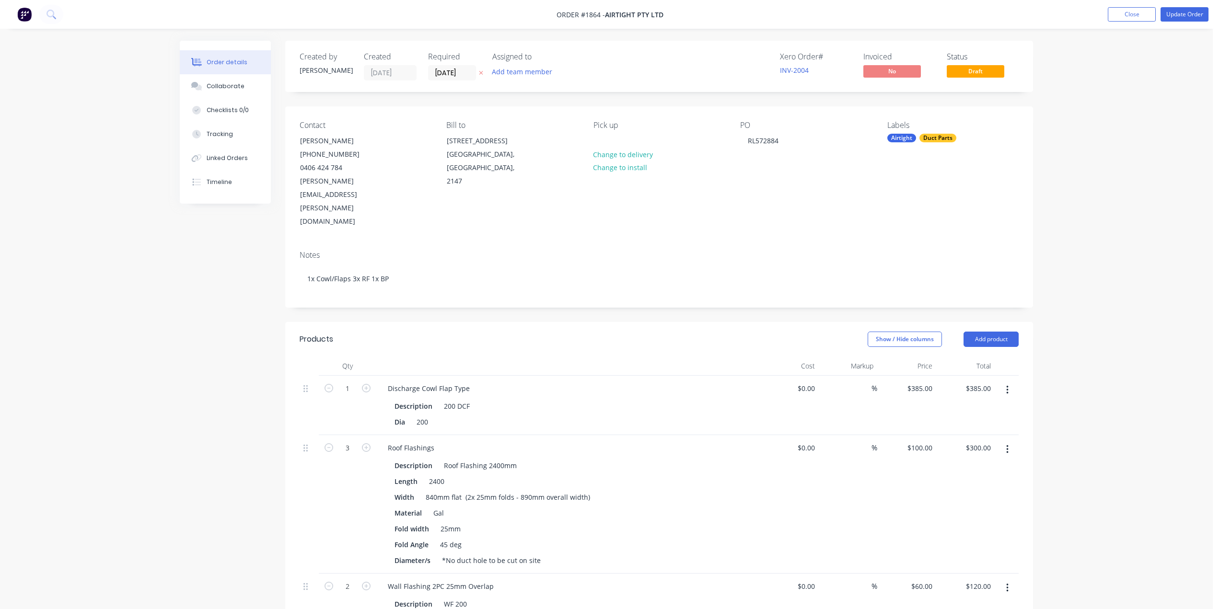
click at [1114, 161] on div "Order details Collaborate Checklists 0/0 Tracking Linked Orders Timeline Order …" at bounding box center [606, 531] width 1213 height 1063
click at [1180, 68] on div "Order details Collaborate Checklists 0/0 Tracking Linked Orders Timeline Order …" at bounding box center [606, 531] width 1213 height 1063
click at [1136, 125] on div "Order details Collaborate Checklists 0/0 Tracking Linked Orders Timeline Order …" at bounding box center [606, 531] width 1213 height 1063
click at [1184, 16] on button "Update Order" at bounding box center [1184, 14] width 48 height 14
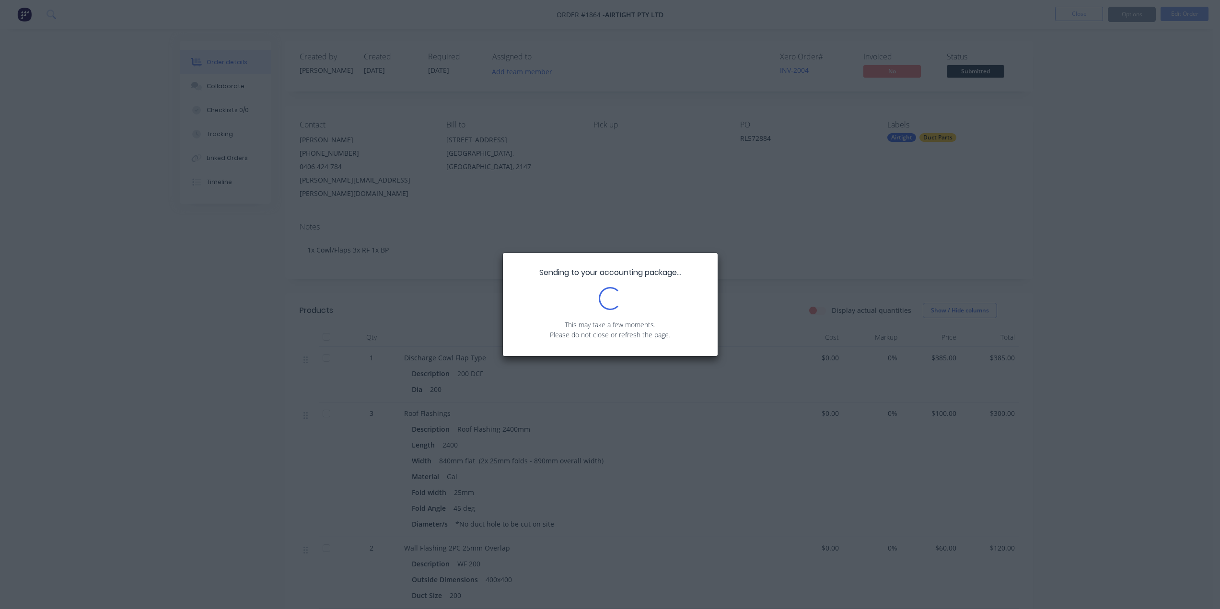
drag, startPoint x: 1117, startPoint y: 102, endPoint x: 1089, endPoint y: 49, distance: 59.6
click at [1117, 100] on div "Sending to your accounting package... Loading... This may take a few moments. P…" at bounding box center [610, 304] width 1220 height 609
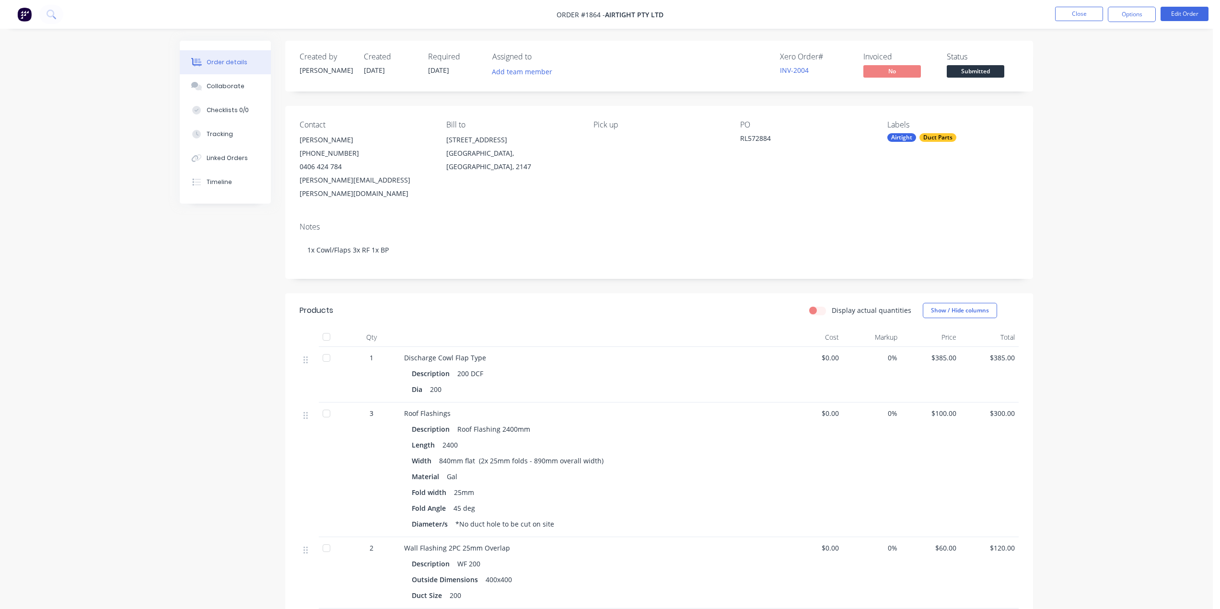
drag, startPoint x: 1137, startPoint y: 16, endPoint x: 1133, endPoint y: 26, distance: 10.5
click at [1136, 16] on button "Options" at bounding box center [1132, 14] width 48 height 15
click at [1091, 116] on div "Work Order" at bounding box center [1103, 116] width 88 height 14
click at [1087, 92] on div "Without pricing" at bounding box center [1103, 97] width 88 height 14
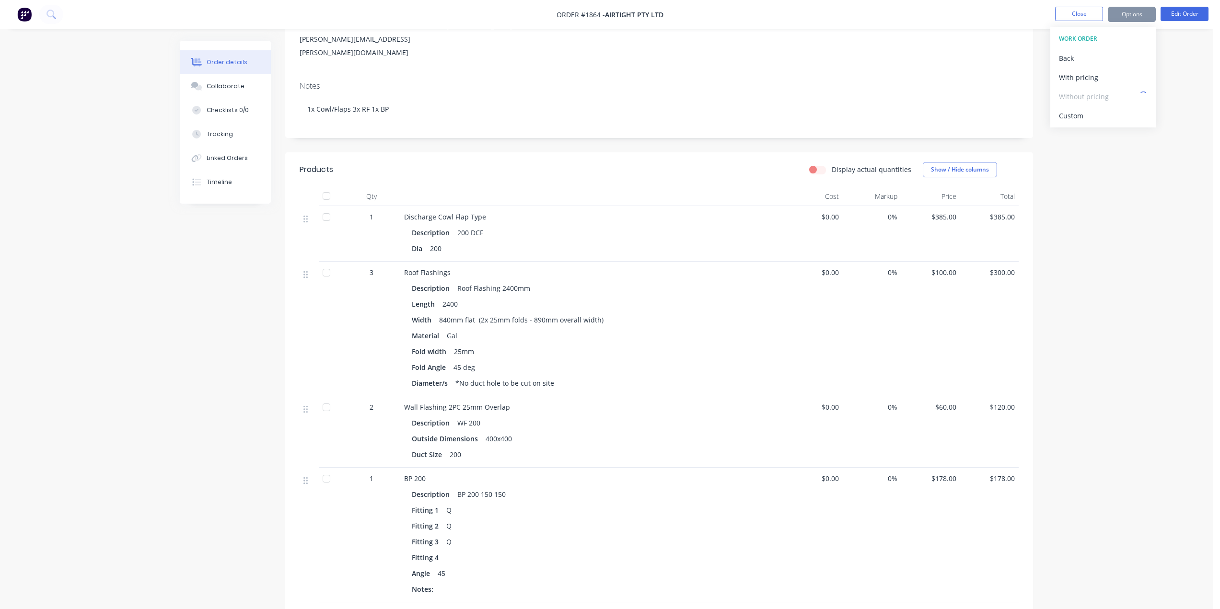
scroll to position [144, 0]
click at [1092, 383] on div "Order details Collaborate Checklists 0/0 Tracking Linked Orders Timeline Order …" at bounding box center [606, 313] width 1213 height 914
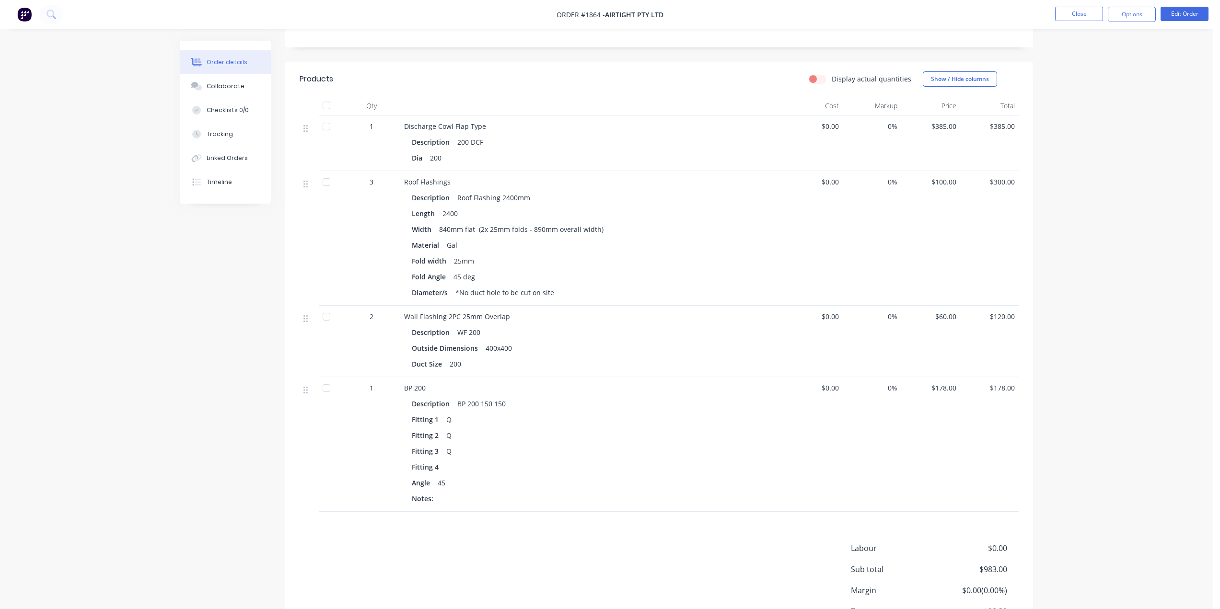
scroll to position [240, 0]
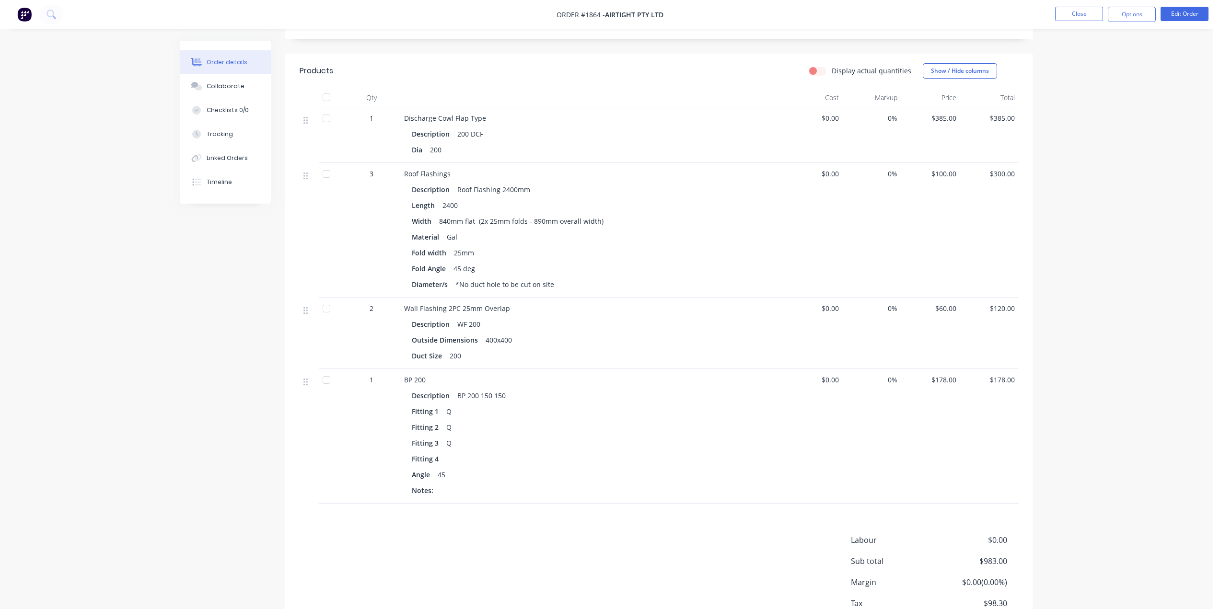
click at [1112, 154] on div "Order details Collaborate Checklists 0/0 Tracking Linked Orders Timeline Order …" at bounding box center [606, 217] width 1213 height 914
drag, startPoint x: 1132, startPoint y: 18, endPoint x: 1131, endPoint y: 24, distance: 6.3
click at [1131, 18] on button "Options" at bounding box center [1132, 14] width 48 height 15
drag, startPoint x: 1100, startPoint y: 116, endPoint x: 1161, endPoint y: 112, distance: 61.4
click at [1156, 116] on div "Order #1864 - Airtight Pty Ltd Close Options EMAIL / PRINT Invoice Partial Invo…" at bounding box center [606, 217] width 1213 height 914
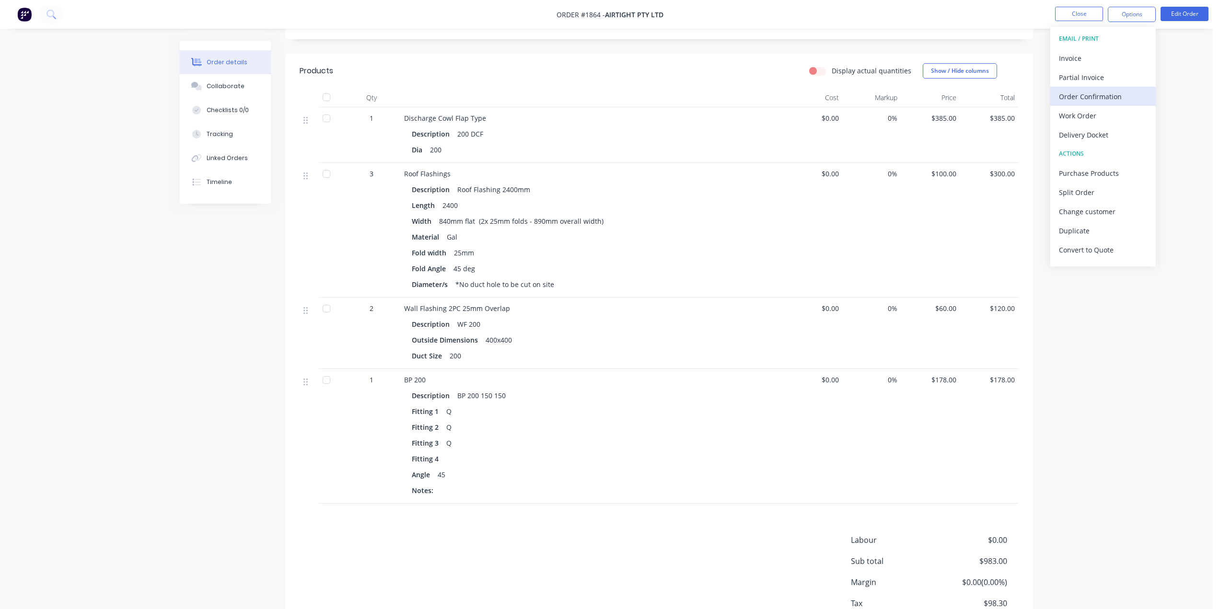
click at [1106, 97] on div "Order Confirmation" at bounding box center [1103, 97] width 88 height 14
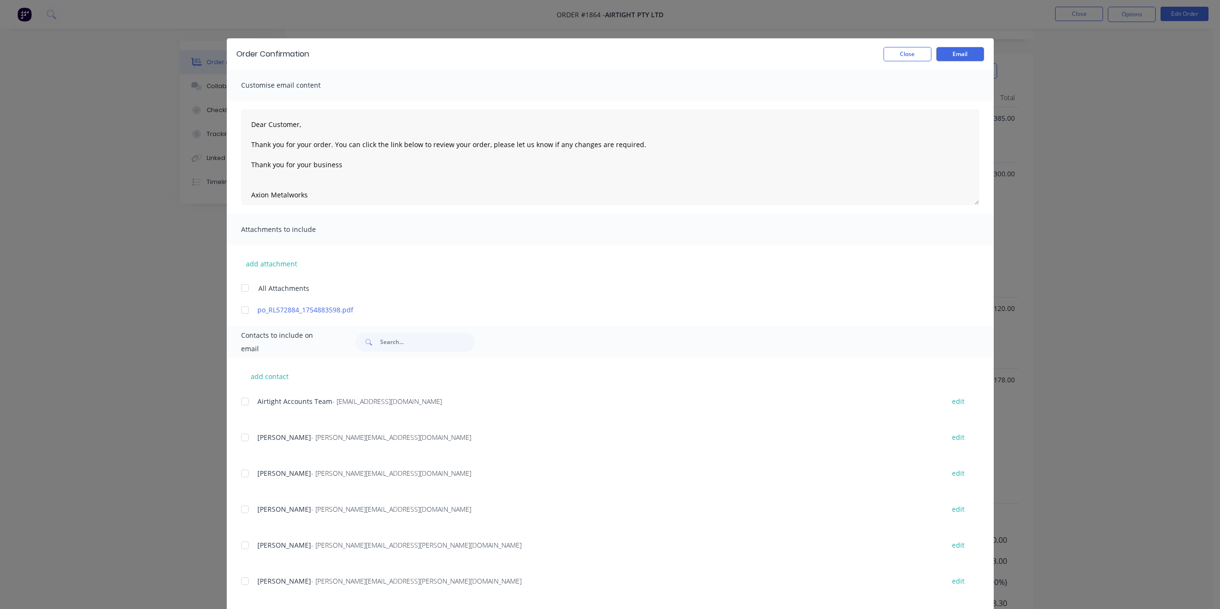
click at [240, 284] on div at bounding box center [244, 287] width 19 height 19
click at [315, 134] on textarea "Dear Customer, Thank you for your order. You can click the link below to review…" at bounding box center [610, 157] width 738 height 96
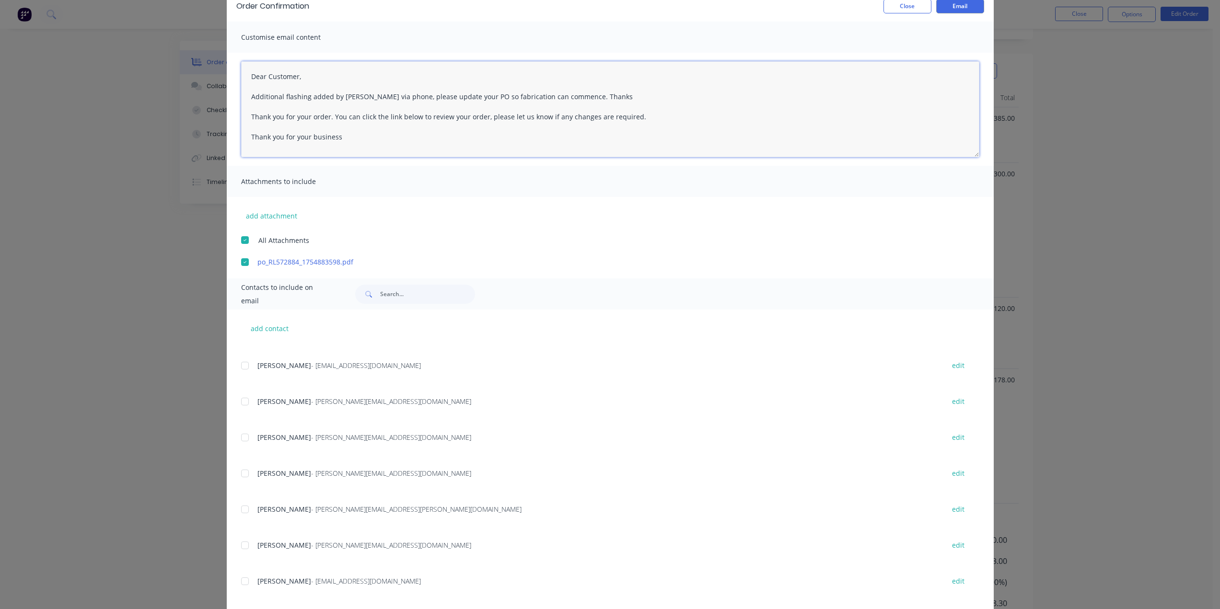
click at [242, 510] on div at bounding box center [244, 509] width 19 height 19
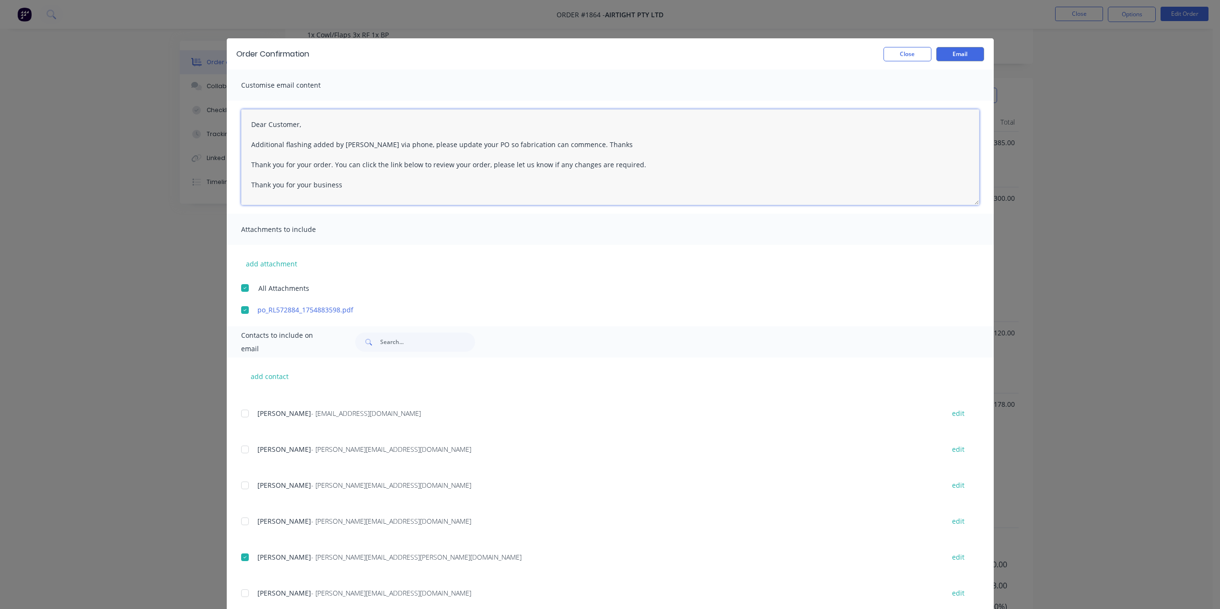
scroll to position [192, 0]
drag, startPoint x: 359, startPoint y: 143, endPoint x: 560, endPoint y: 150, distance: 201.4
click at [560, 150] on textarea "Dear Customer, Additional flashing added by [PERSON_NAME] via phone, please upd…" at bounding box center [610, 157] width 738 height 96
type textarea "Dear Customer, Additional flashing added by [PERSON_NAME] via phone, please upd…"
click at [962, 51] on button "Email" at bounding box center [960, 54] width 48 height 14
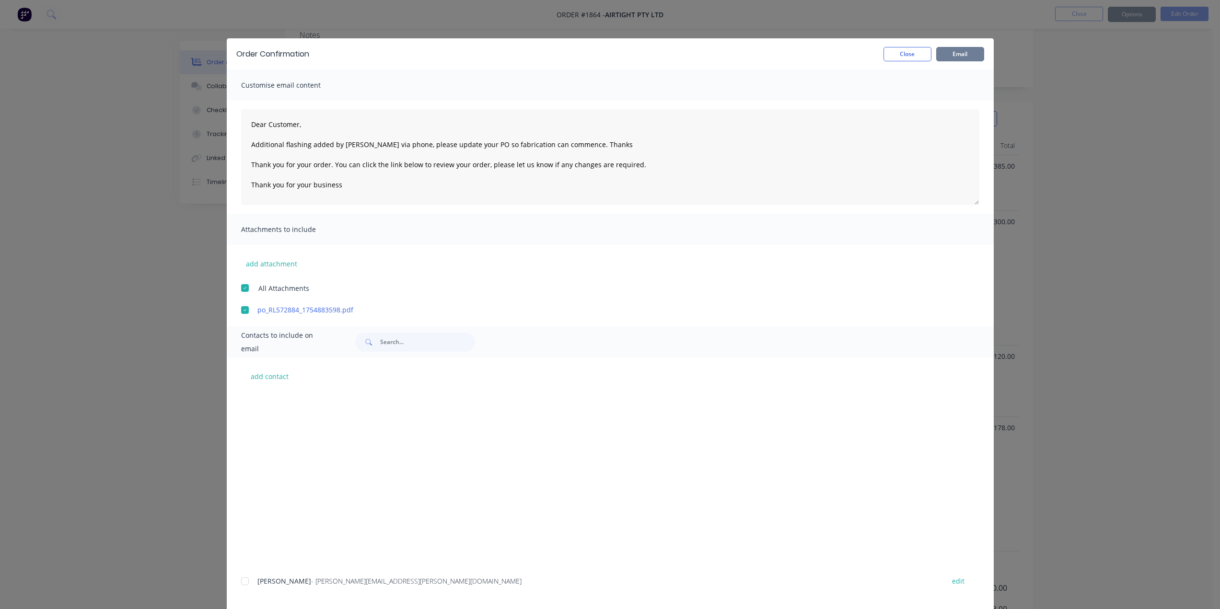
scroll to position [240, 0]
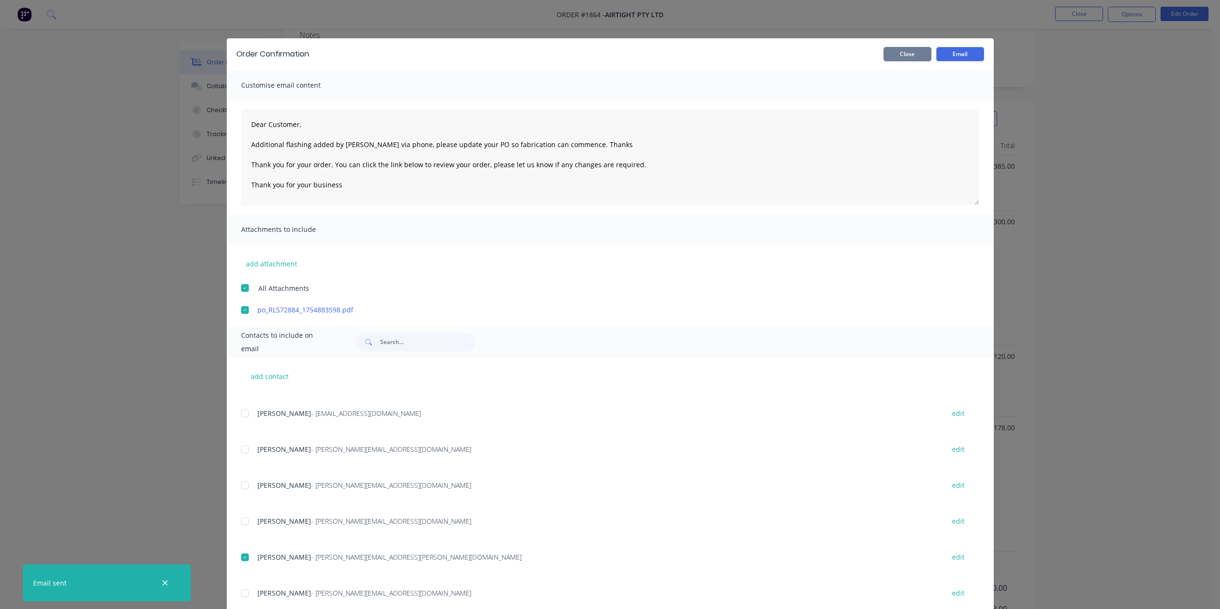
click at [916, 58] on button "Close" at bounding box center [907, 54] width 48 height 14
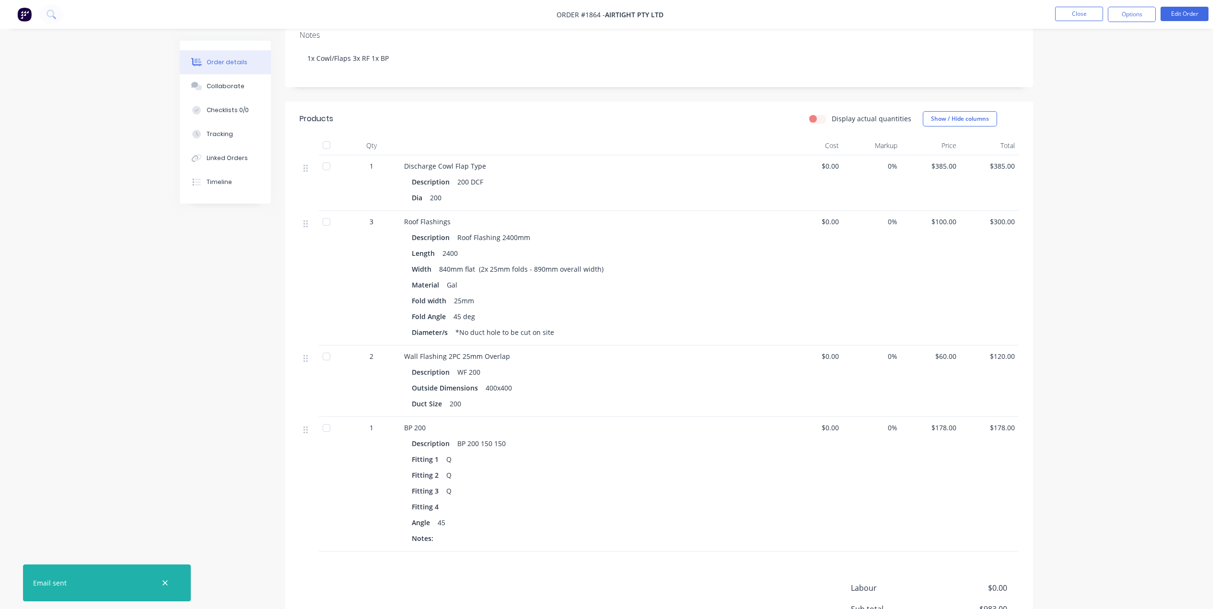
click at [1135, 131] on div "Order details Collaborate Checklists 0/0 Tracking Linked Orders Timeline Order …" at bounding box center [606, 265] width 1213 height 914
click at [1137, 16] on button "Options" at bounding box center [1132, 14] width 48 height 15
click at [1085, 116] on div "Work Order" at bounding box center [1103, 116] width 88 height 14
click at [1085, 94] on div "Without pricing" at bounding box center [1103, 97] width 88 height 14
click at [1188, 156] on div "Order details Collaborate Checklists 0/0 Tracking Linked Orders Timeline Order …" at bounding box center [606, 265] width 1213 height 914
